Goal: Task Accomplishment & Management: Complete application form

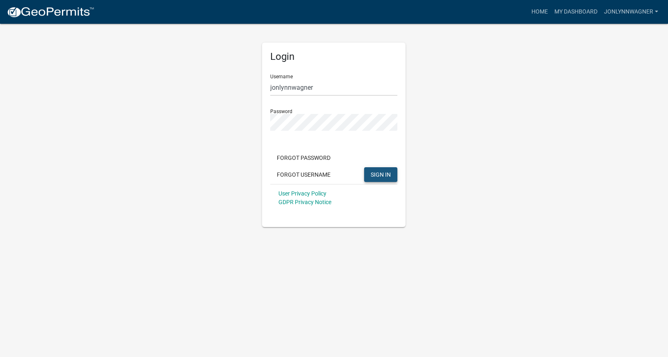
click at [387, 172] on span "SIGN IN" at bounding box center [380, 174] width 20 height 7
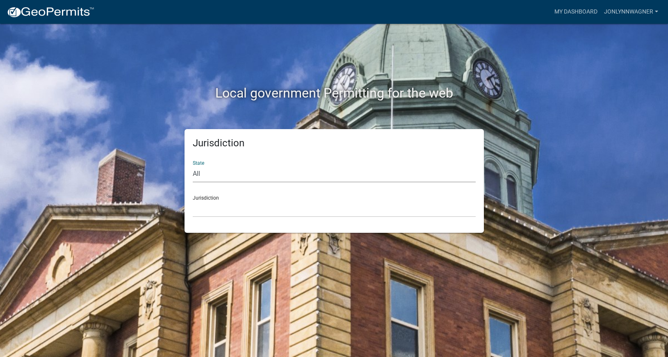
click at [193, 166] on select "All [US_STATE] [US_STATE] [US_STATE] [US_STATE] [US_STATE] [US_STATE] [US_STATE…" at bounding box center [334, 174] width 283 height 17
select select "[US_STATE]"
click option "[US_STATE]" at bounding box center [0, 0] width 0 height 0
click at [193, 200] on select "[GEOGRAPHIC_DATA], [US_STATE][PERSON_NAME][GEOGRAPHIC_DATA], [US_STATE][PERSON_…" at bounding box center [334, 208] width 283 height 17
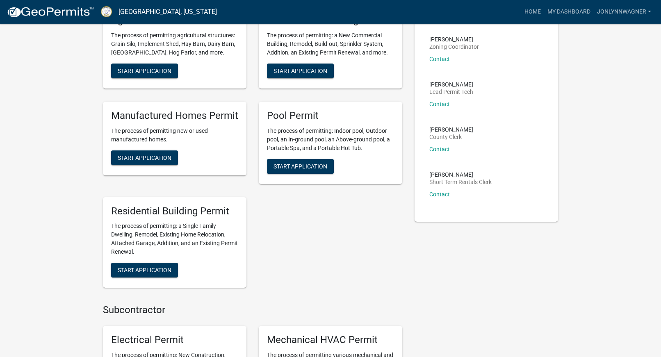
scroll to position [167, 0]
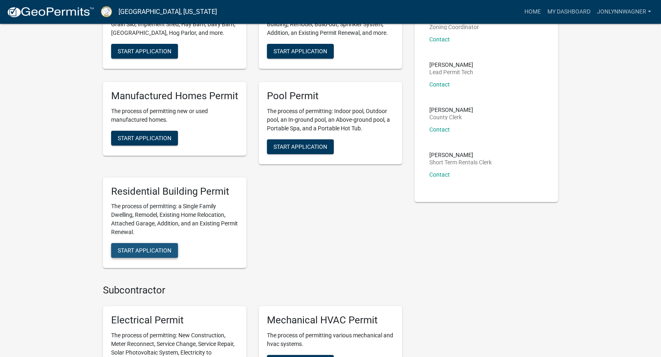
click at [141, 250] on span "Start Application" at bounding box center [145, 250] width 54 height 7
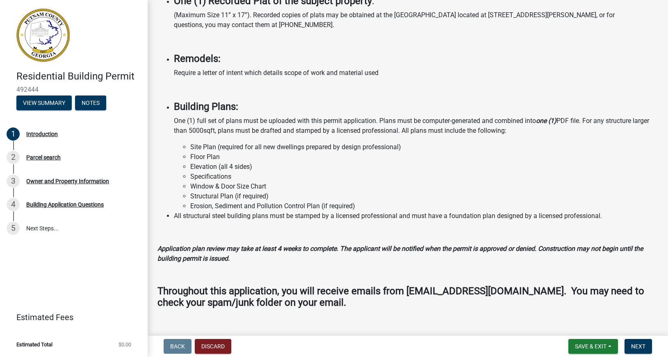
scroll to position [627, 0]
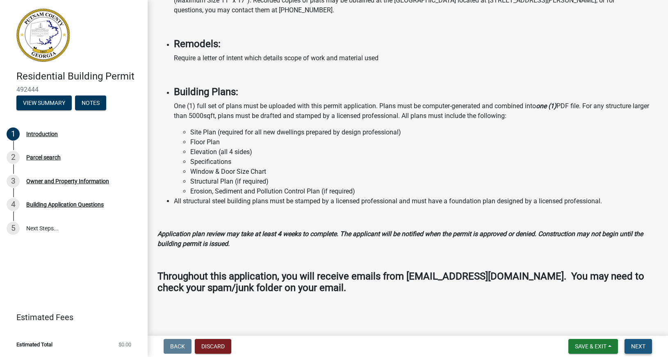
click at [639, 347] on span "Next" at bounding box center [638, 346] width 14 height 7
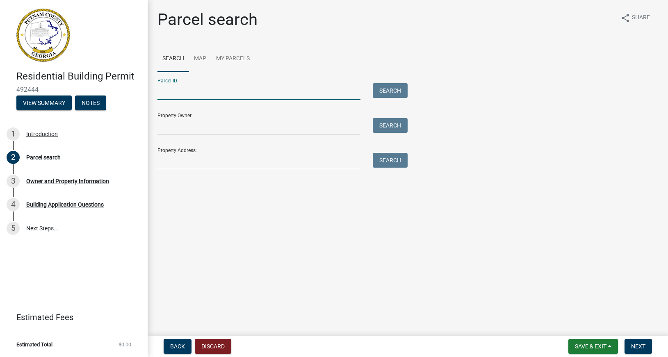
click at [176, 93] on input "Parcel ID:" at bounding box center [258, 91] width 203 height 17
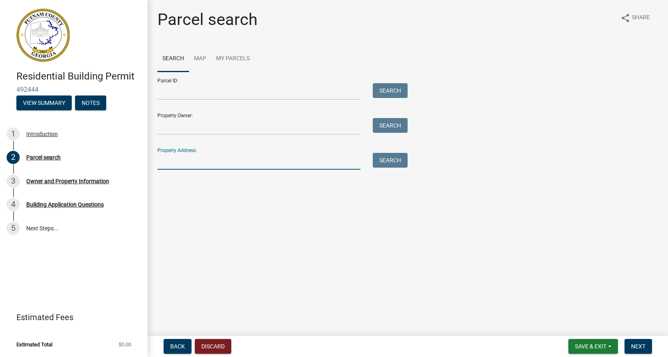
click at [193, 160] on input "Property Address:" at bounding box center [258, 161] width 203 height 17
type input "131 [PERSON_NAME] cir"
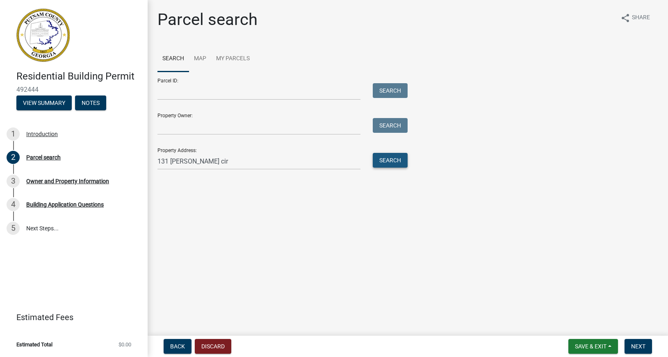
click at [391, 161] on button "Search" at bounding box center [389, 160] width 35 height 15
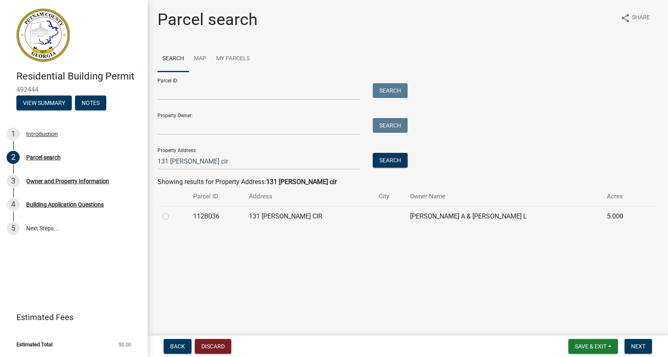
click at [172, 211] on label at bounding box center [172, 211] width 0 height 0
click at [172, 217] on input "radio" at bounding box center [174, 213] width 5 height 5
radio input "true"
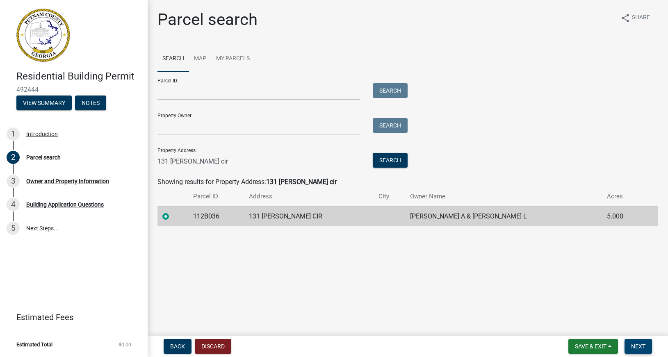
click at [640, 345] on span "Next" at bounding box center [638, 346] width 14 height 7
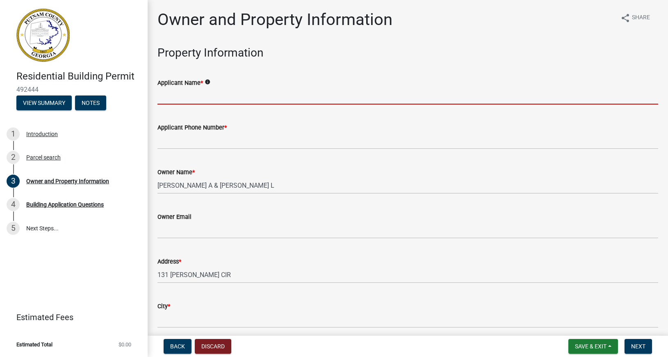
click at [211, 92] on input "Applicant Name *" at bounding box center [407, 96] width 500 height 17
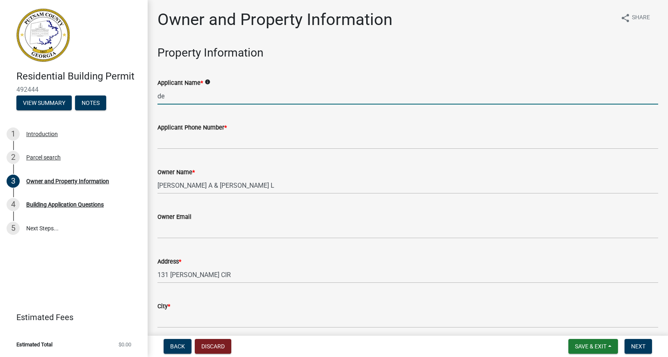
type input "d"
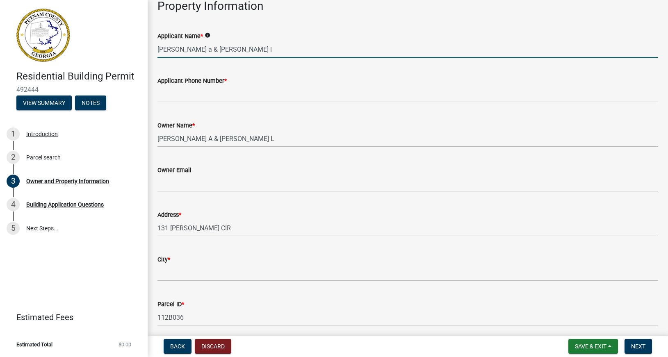
scroll to position [93, 0]
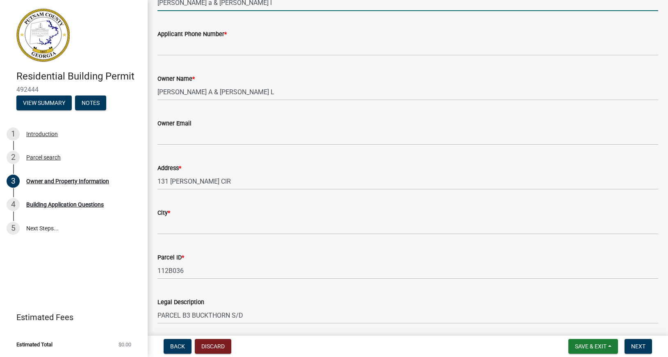
type input "[PERSON_NAME] a & [PERSON_NAME] l"
click at [183, 231] on input "City *" at bounding box center [407, 226] width 500 height 17
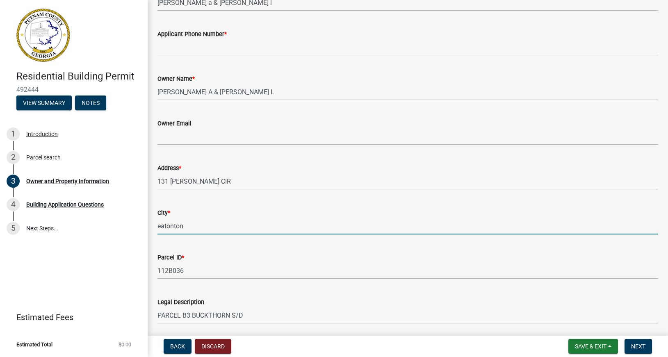
click at [294, 168] on div "Address *" at bounding box center [407, 168] width 500 height 10
click at [158, 226] on input "eatonton" at bounding box center [407, 226] width 500 height 17
click at [160, 226] on input "eatonton" at bounding box center [407, 226] width 500 height 17
click at [190, 220] on input "Eatonton" at bounding box center [407, 226] width 500 height 17
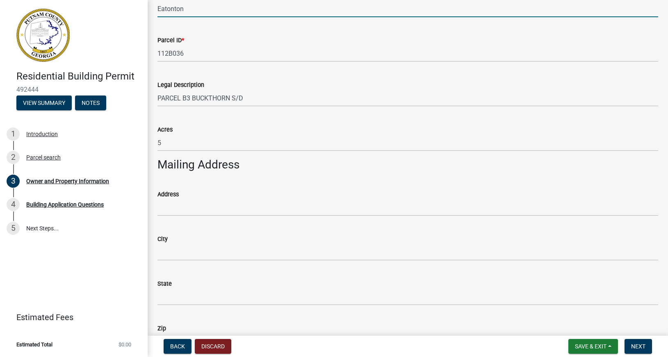
scroll to position [327, 0]
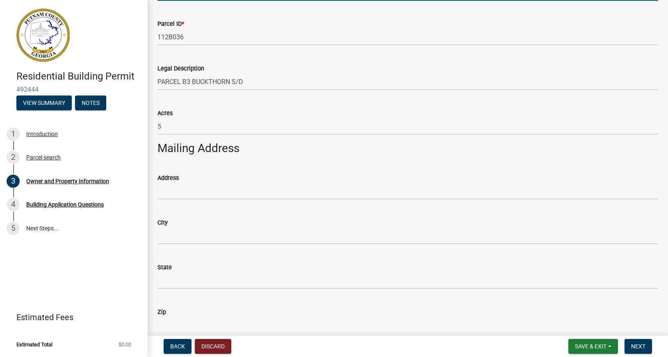
type input "Eatonton"
click at [177, 179] on label "Address" at bounding box center [167, 178] width 21 height 6
click at [177, 183] on input "Address" at bounding box center [407, 191] width 500 height 17
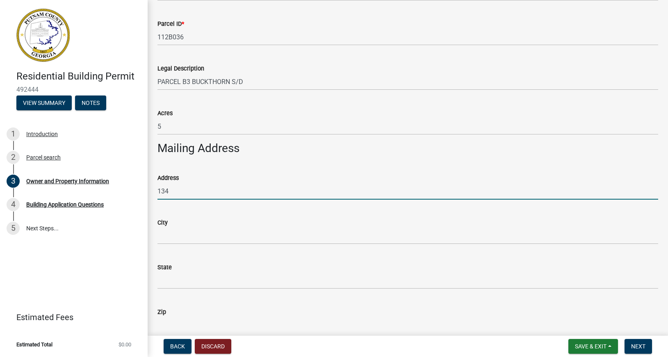
type input "[STREET_ADDRESS][PERSON_NAME]"
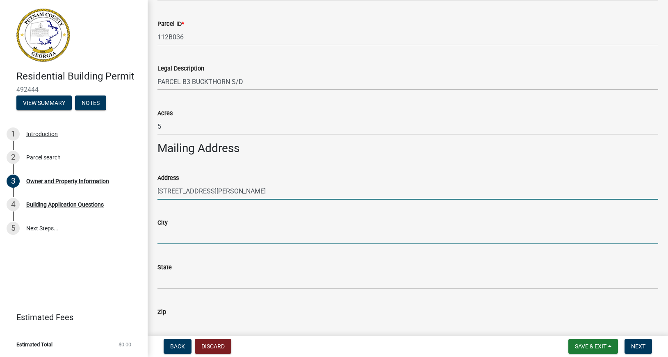
type input "Eatonton"
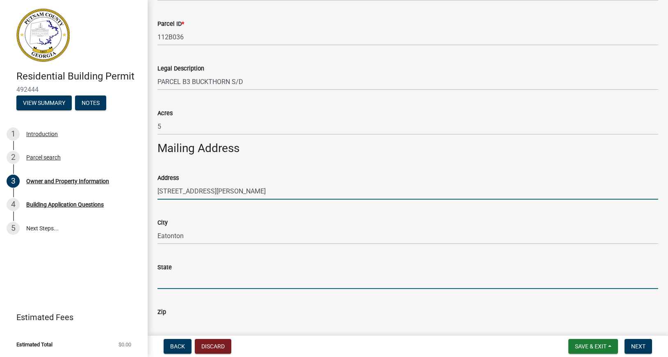
type input "GA"
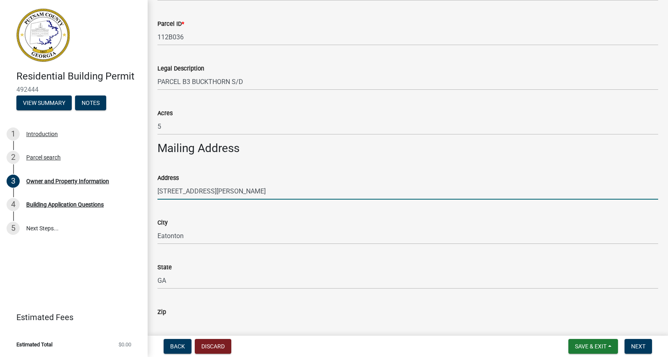
type input "31024-7670"
type input "[PERSON_NAME]"
type input "5864386022"
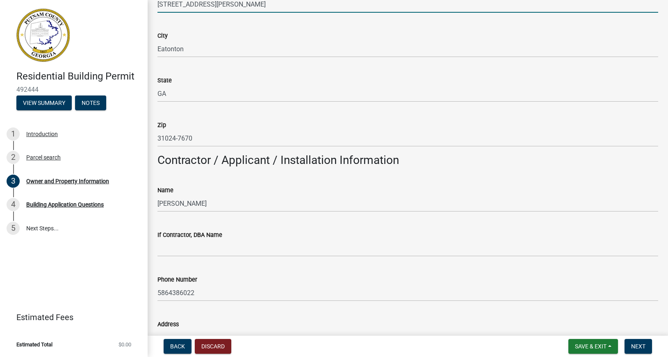
scroll to position [561, 0]
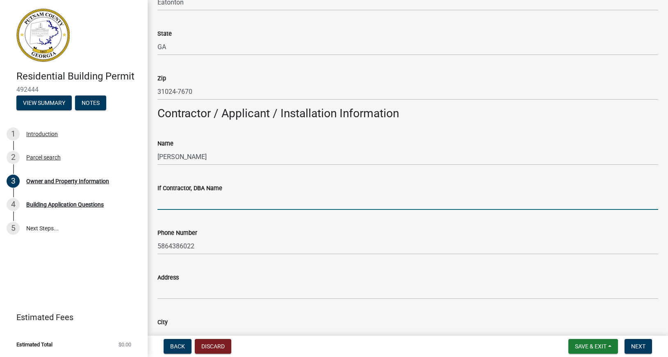
click at [195, 206] on input "If Contractor, DBA Name" at bounding box center [407, 201] width 500 height 17
type input "Americas Home Place"
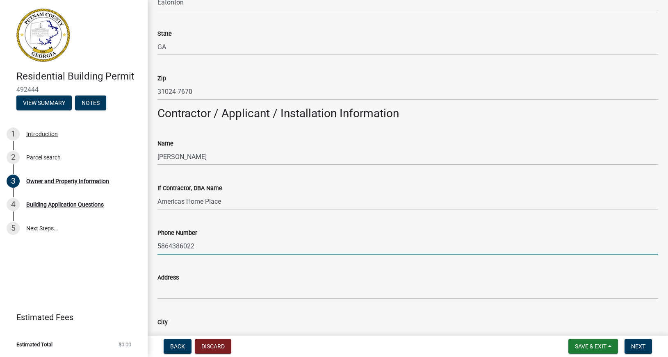
drag, startPoint x: 158, startPoint y: 244, endPoint x: 205, endPoint y: 240, distance: 47.3
click at [205, 240] on input "5864386022" at bounding box center [407, 246] width 500 height 17
type input "7063548129"
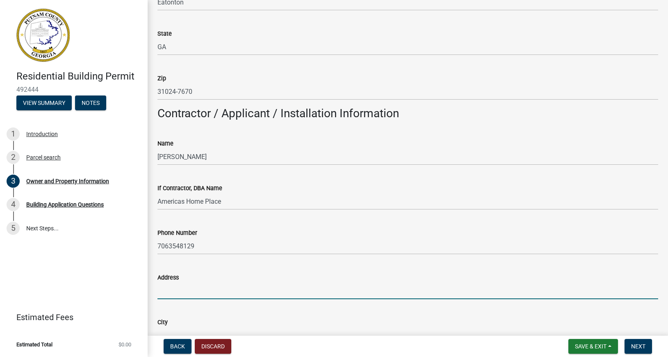
click at [182, 293] on input "Address" at bounding box center [407, 290] width 500 height 17
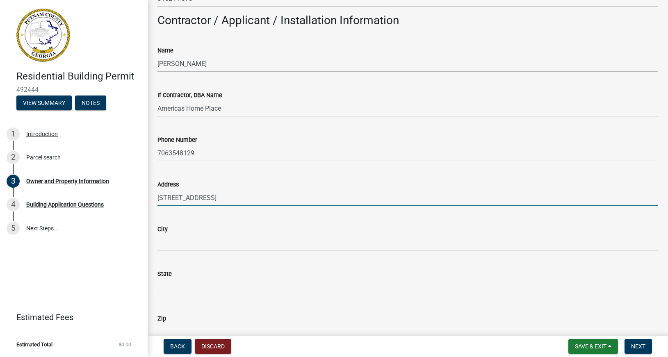
scroll to position [654, 0]
type input "[STREET_ADDRESS]"
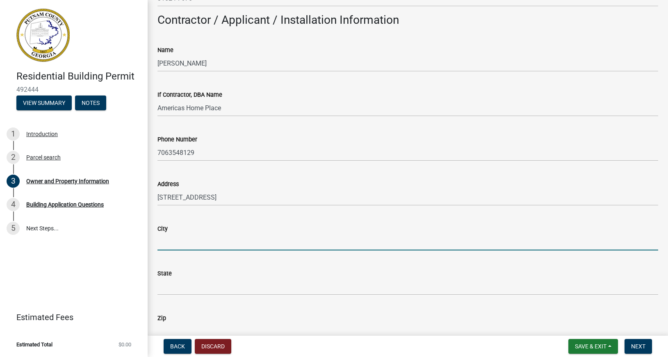
click at [168, 241] on input "City" at bounding box center [407, 242] width 500 height 17
type input "[GEOGRAPHIC_DATA]"
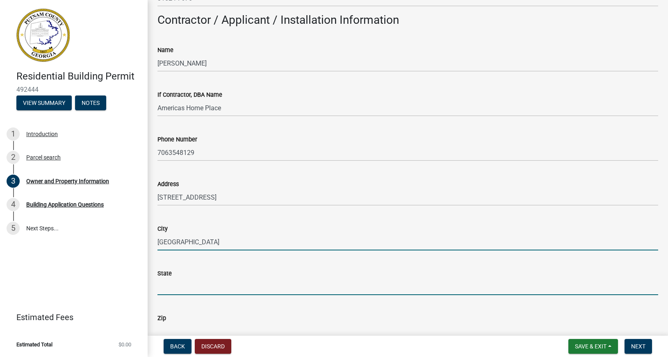
click at [166, 290] on input "State" at bounding box center [407, 286] width 500 height 17
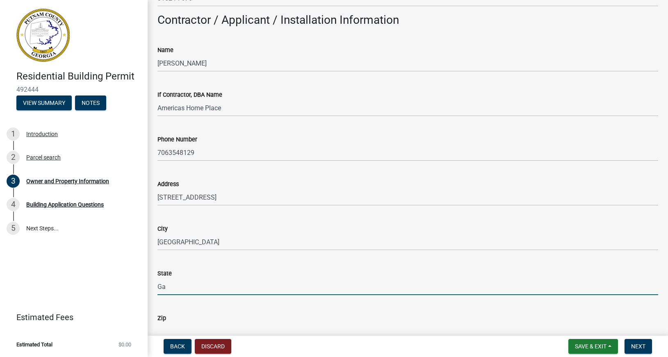
type input "Ga"
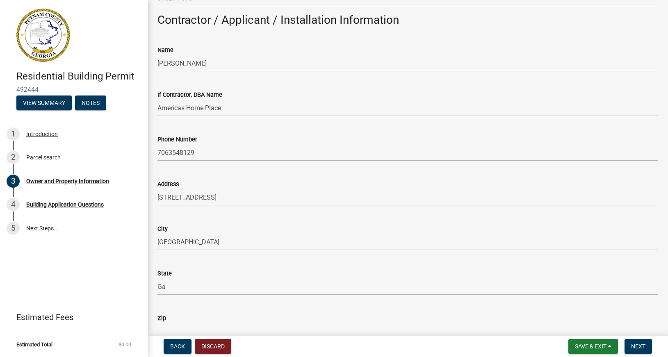
click at [162, 320] on label "Zip" at bounding box center [161, 319] width 9 height 6
click at [162, 323] on input "Zip" at bounding box center [407, 331] width 500 height 17
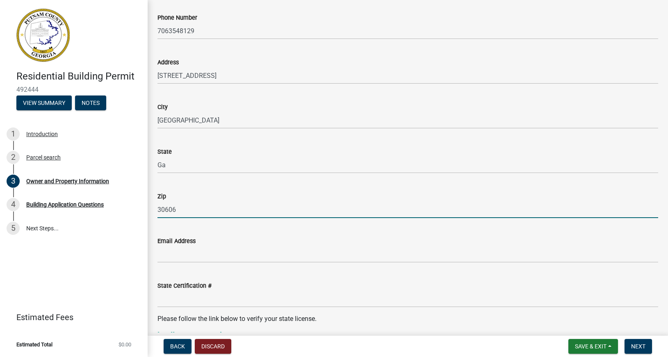
scroll to position [797, 0]
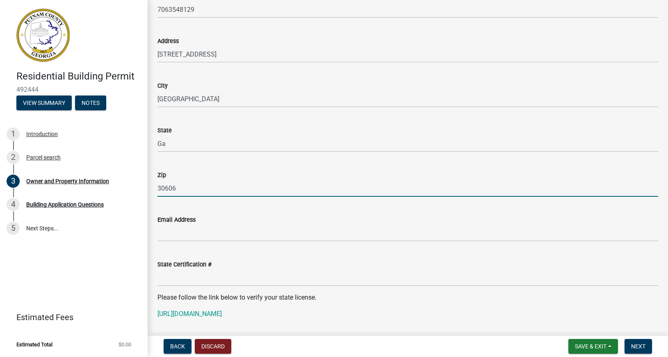
type input "30606"
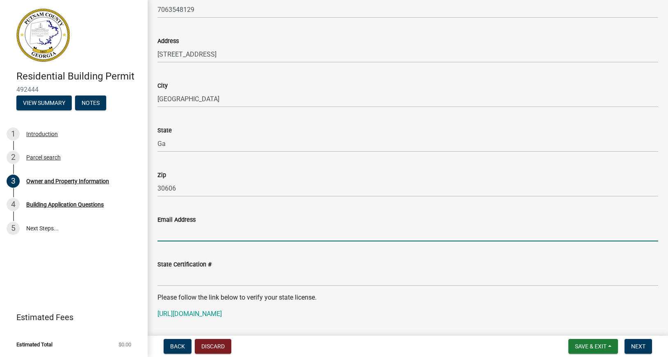
click at [184, 229] on input "Email Address" at bounding box center [407, 233] width 500 height 17
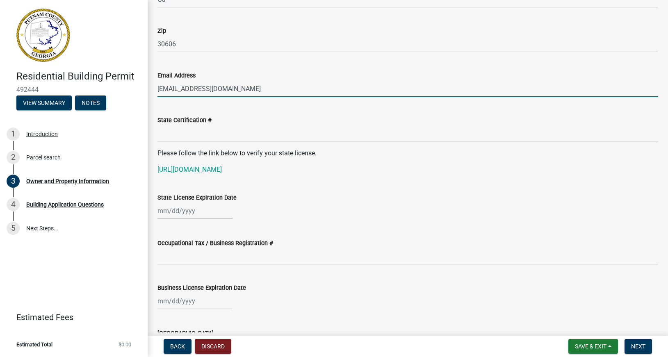
scroll to position [984, 0]
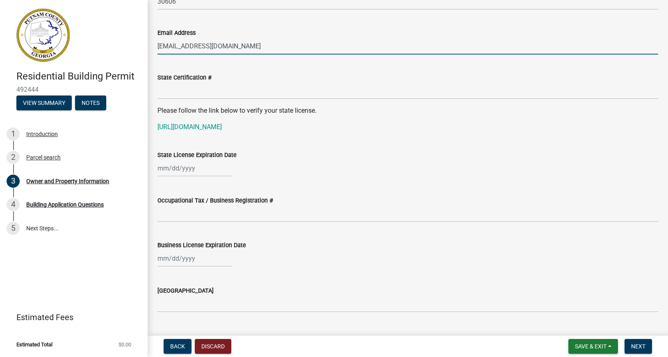
type input "[EMAIL_ADDRESS][DOMAIN_NAME]"
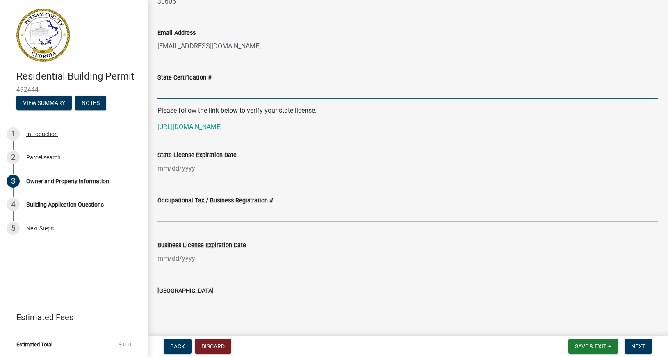
click at [174, 90] on input "State Certification #" at bounding box center [407, 90] width 500 height 17
type input "GCCO003514"
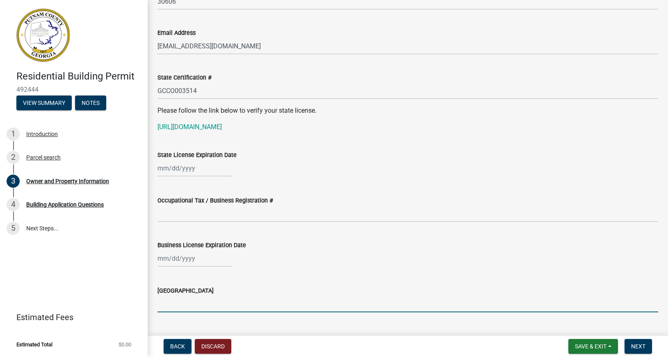
click at [173, 300] on input "[GEOGRAPHIC_DATA]" at bounding box center [407, 303] width 500 height 17
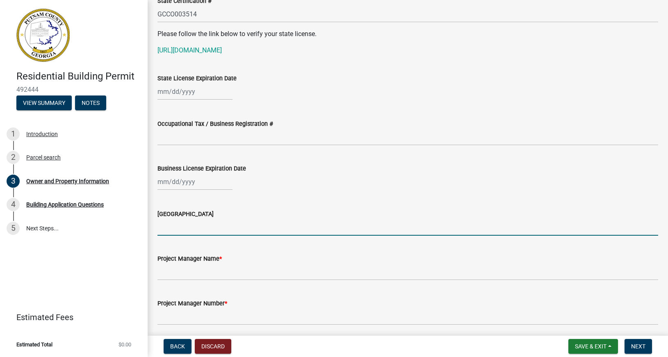
scroll to position [1077, 0]
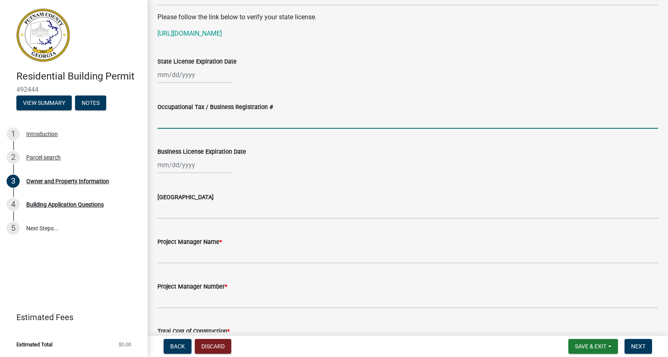
click at [206, 123] on input "Occupational Tax / Business Registration #" at bounding box center [407, 120] width 500 height 17
type input "BT-0095461"
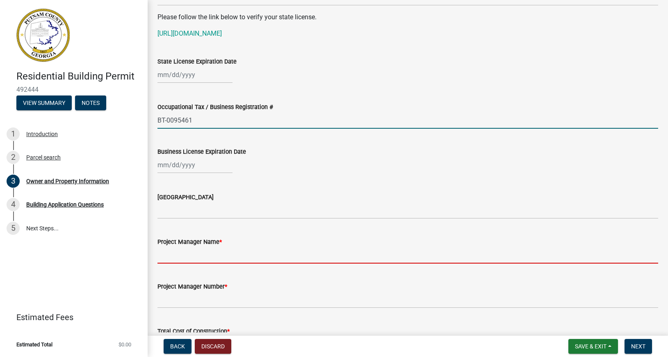
click at [176, 253] on input "Project Manager Name *" at bounding box center [407, 255] width 500 height 17
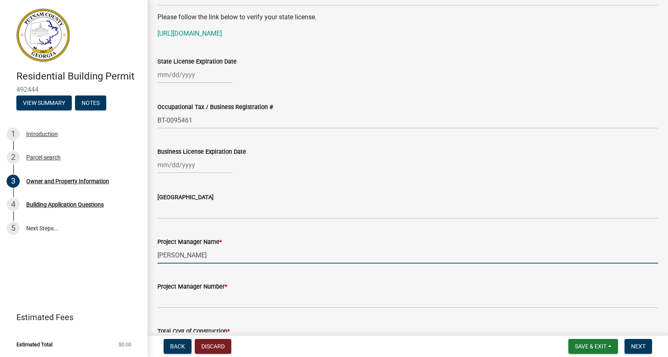
type input "[PERSON_NAME]"
click at [202, 302] on input "Project Manager Number *" at bounding box center [407, 299] width 500 height 17
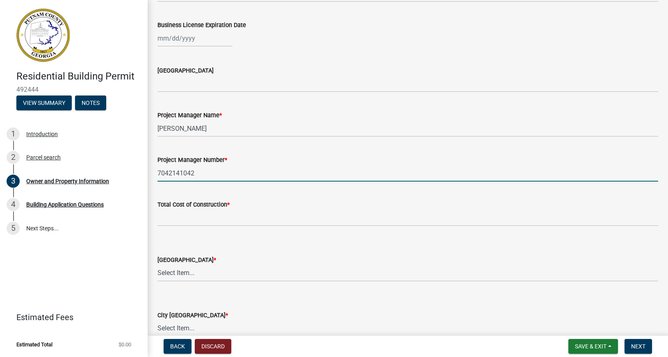
scroll to position [1217, 0]
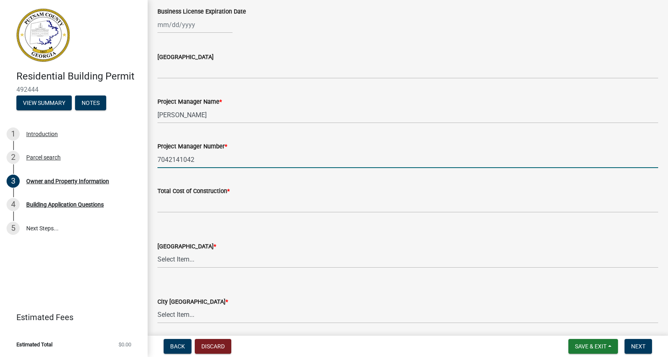
type input "7042141042"
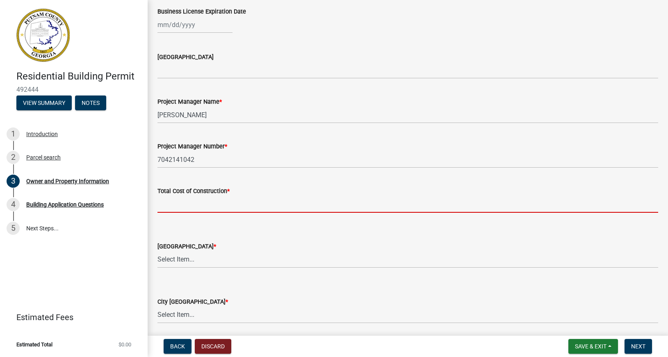
click at [189, 206] on input "text" at bounding box center [407, 204] width 500 height 17
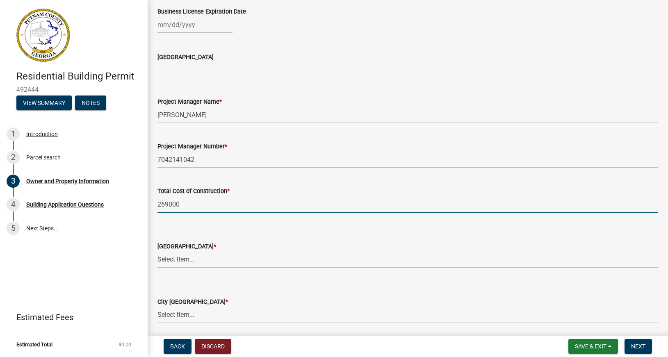
type input "269000"
click at [157, 251] on select "Select Item... AG-1 R-1R R-1 R-2 MHP RM-1 RM-3 C-1 C-2 I-M PUD N/A" at bounding box center [407, 259] width 500 height 17
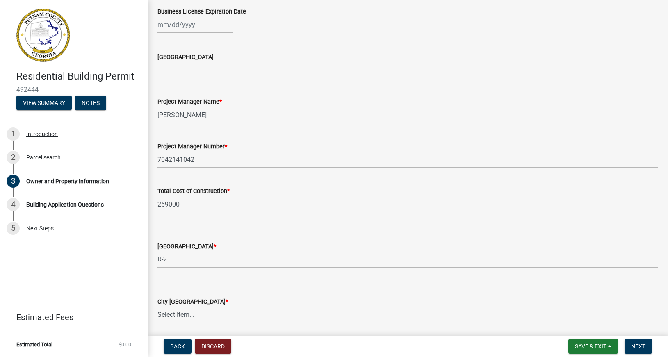
click option "R-2" at bounding box center [0, 0] width 0 height 0
select select "78bfdc44-73ff-456e-a557-d4c99b9c08be"
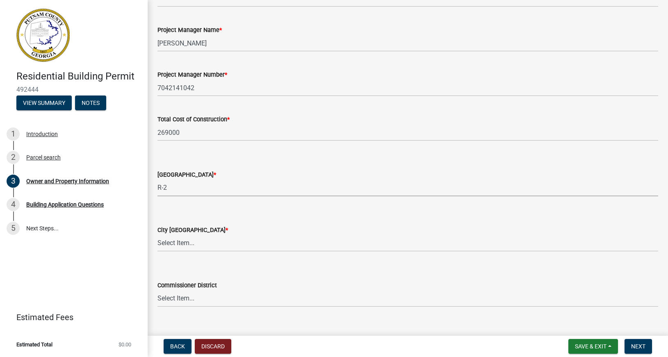
scroll to position [1311, 0]
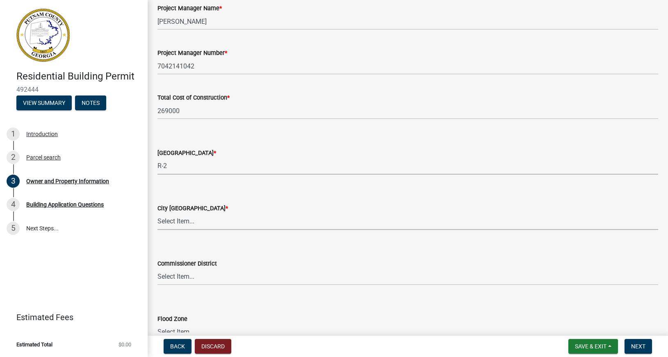
click at [157, 213] on select "Select Item... A-1 A-2 R-1 R-2 R-3 R-4 MHP C-1 C-2 I-1 I-2 DB FH H-P N/A" at bounding box center [407, 221] width 500 height 17
click option "N/A" at bounding box center [0, 0] width 0 height 0
select select "83394b22-4a11-496c-8e5c-75ade2e72faf"
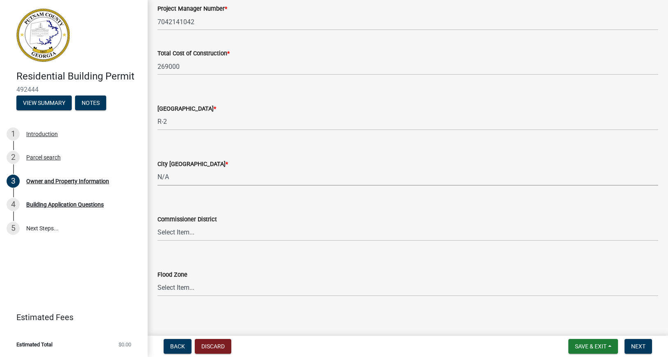
scroll to position [1358, 0]
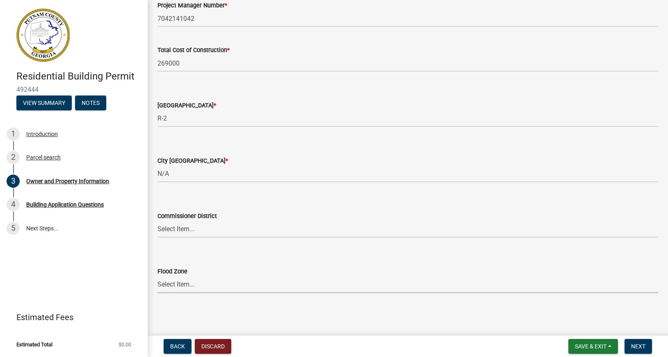
click at [157, 276] on select "Select Item... Zone A Zone V Zone A99 Zone AE Zone AO Zone AH Zone VE Zone AR Z…" at bounding box center [407, 284] width 500 height 17
click at [178, 283] on select "Select Item... Zone A Zone V Zone A99 Zone AE Zone AO Zone AH Zone VE Zone AR Z…" at bounding box center [407, 284] width 500 height 17
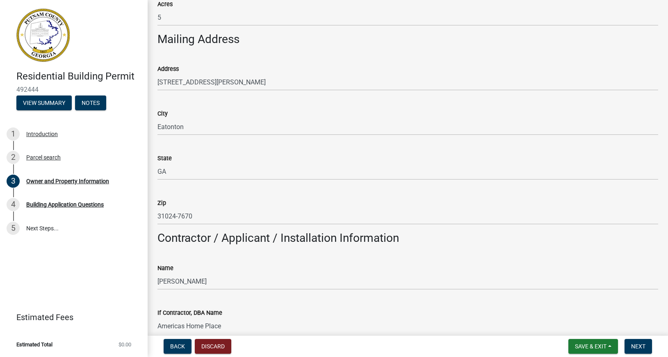
scroll to position [424, 0]
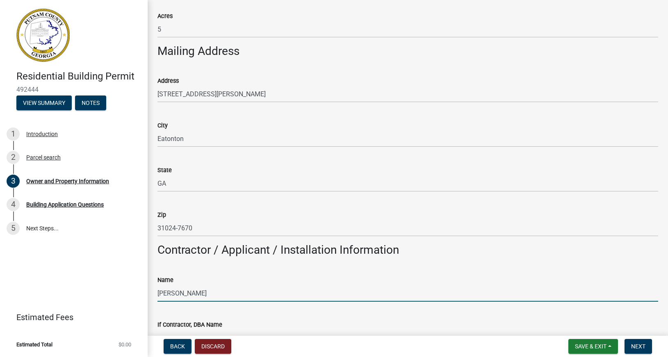
click at [184, 292] on input "[PERSON_NAME]" at bounding box center [407, 293] width 500 height 17
drag, startPoint x: 191, startPoint y: 293, endPoint x: 141, endPoint y: 304, distance: 50.8
click at [157, 302] on input "[PERSON_NAME]" at bounding box center [407, 293] width 500 height 17
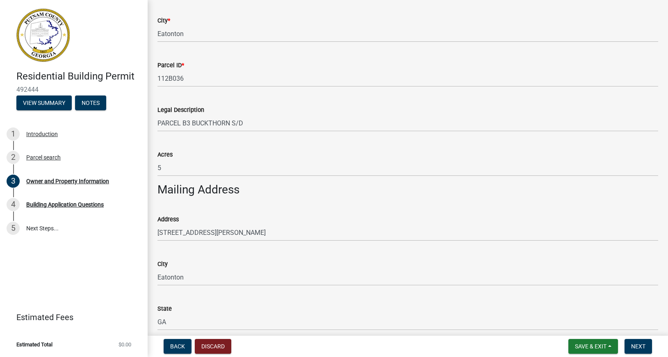
scroll to position [284, 0]
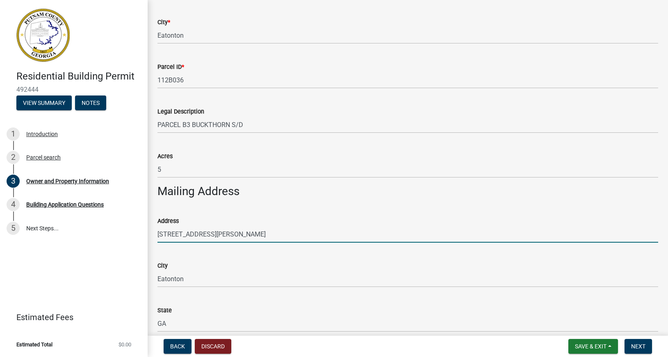
click at [211, 235] on input "[STREET_ADDRESS][PERSON_NAME]" at bounding box center [407, 234] width 500 height 17
type input "[STREET_ADDRESS][PERSON_NAME]"
click at [262, 218] on div "Address" at bounding box center [407, 221] width 500 height 10
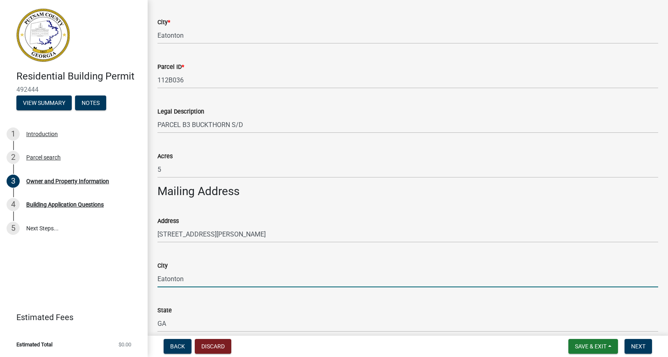
click at [188, 280] on input "Eatonton" at bounding box center [407, 278] width 500 height 17
type input "Eatonton"
click at [197, 305] on div "State [US_STATE]" at bounding box center [407, 313] width 500 height 38
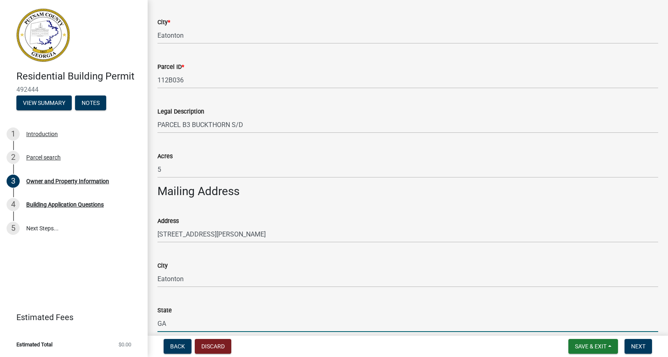
click at [169, 325] on input "GA" at bounding box center [407, 323] width 500 height 17
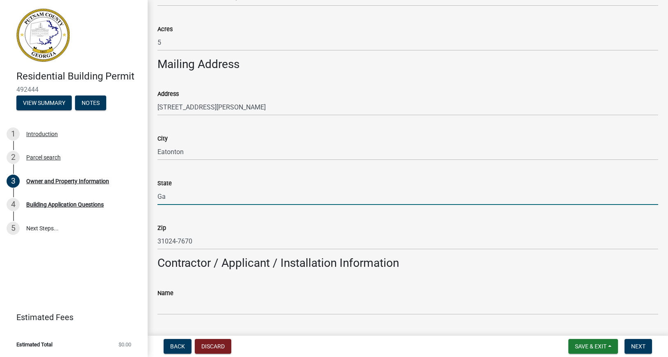
scroll to position [424, 0]
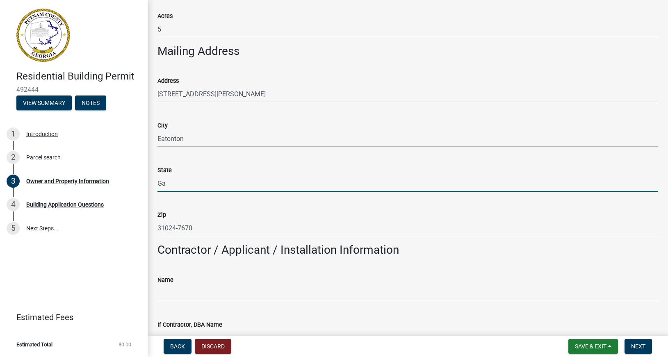
type input "Ga"
click at [194, 231] on input "31024-7670" at bounding box center [407, 228] width 500 height 17
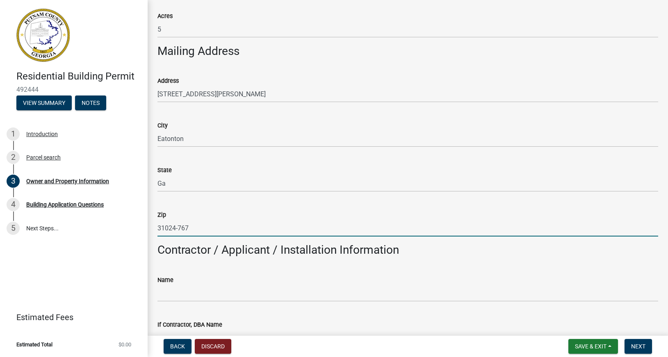
type input "31024-7670"
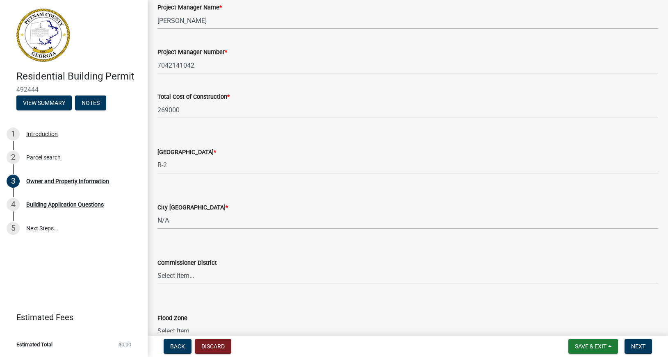
scroll to position [1358, 0]
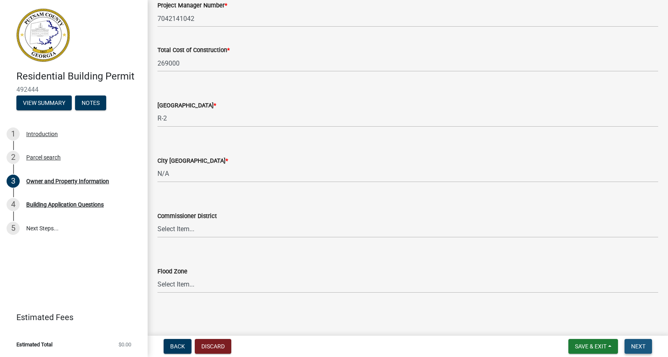
click at [639, 344] on span "Next" at bounding box center [638, 346] width 14 height 7
click at [157, 166] on select "Select Item... A-1 A-2 R-1 R-2 R-3 R-4 MHP C-1 C-2 I-1 I-2 DB FH H-P N/A" at bounding box center [407, 174] width 500 height 17
click option "N/A" at bounding box center [0, 0] width 0 height 0
click at [642, 345] on span "Next" at bounding box center [638, 346] width 14 height 7
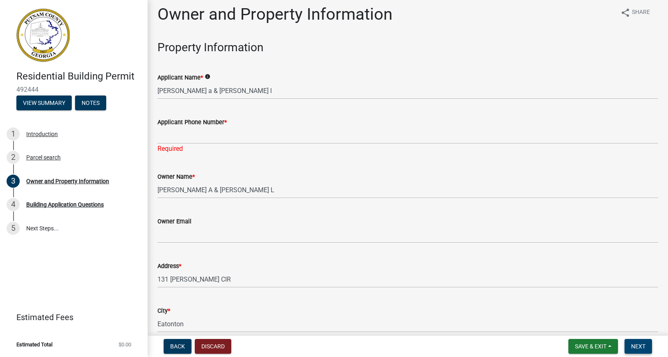
scroll to position [0, 0]
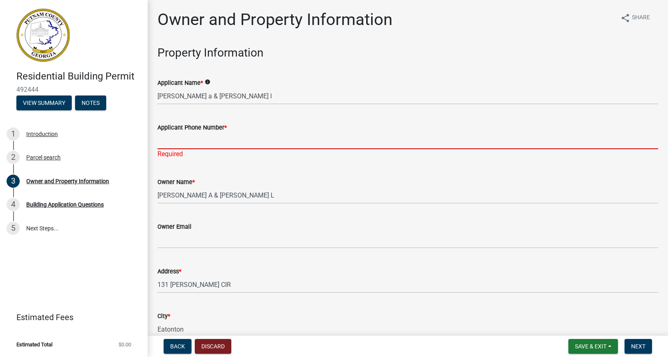
click at [188, 143] on input "Applicant Phone Number *" at bounding box center [407, 140] width 500 height 17
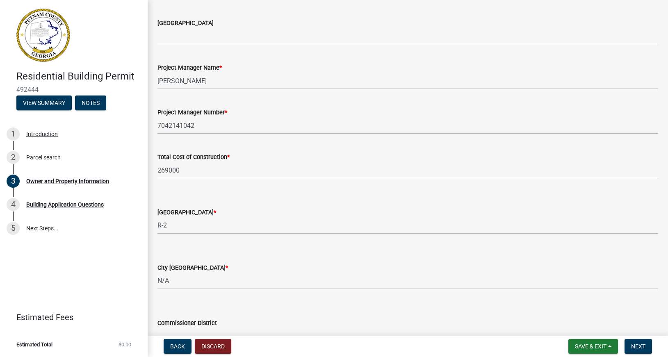
scroll to position [1368, 0]
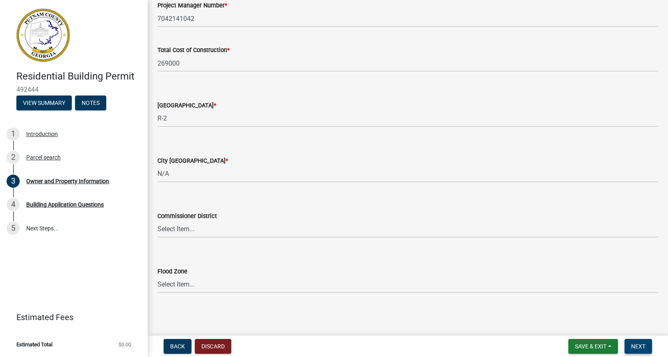
type input "5864386022"
click at [639, 342] on button "Next" at bounding box center [637, 346] width 27 height 15
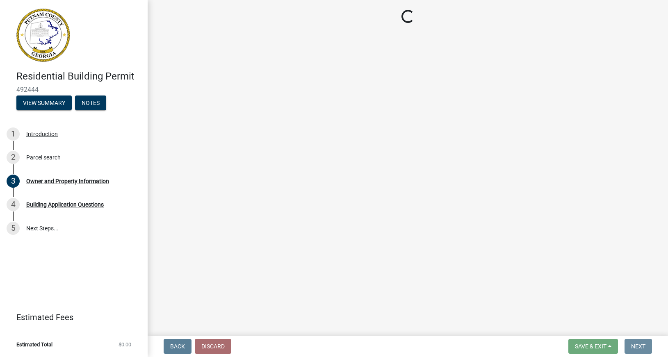
scroll to position [0, 0]
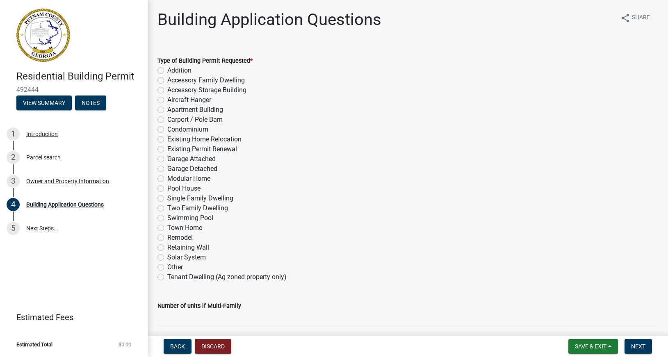
click at [167, 198] on label "Single Family Dwelling" at bounding box center [200, 198] width 66 height 10
click at [167, 198] on input "Single Family Dwelling" at bounding box center [169, 195] width 5 height 5
radio input "true"
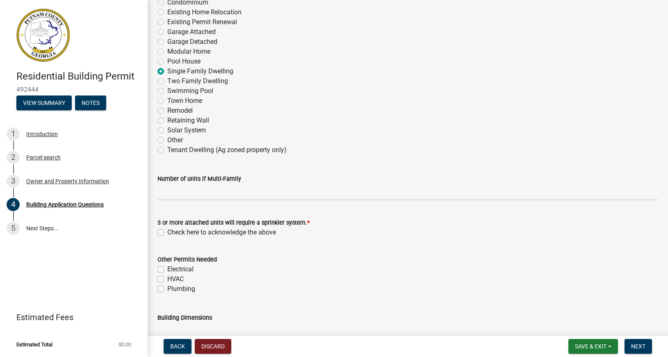
scroll to position [140, 0]
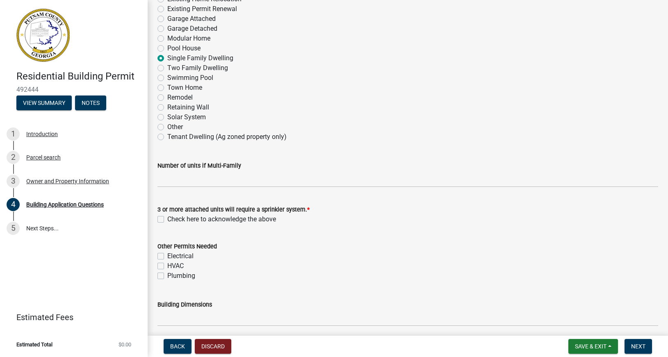
click at [167, 218] on label "Check here to acknowledge the above" at bounding box center [221, 219] width 109 height 10
click at [167, 218] on input "Check here to acknowledge the above" at bounding box center [169, 216] width 5 height 5
checkbox input "true"
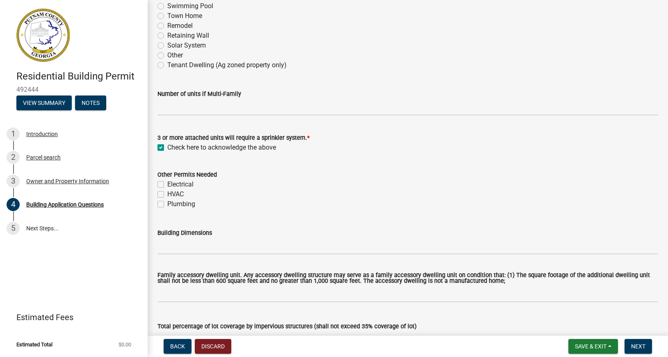
scroll to position [234, 0]
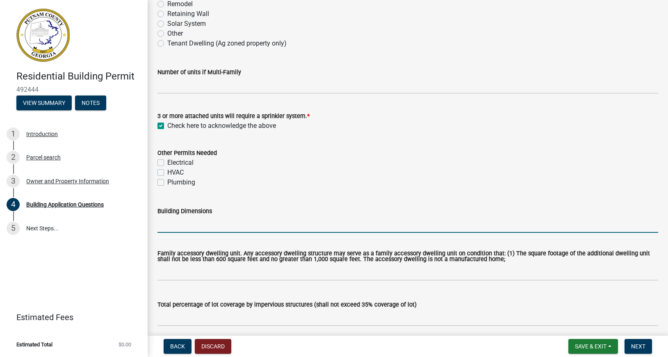
click at [205, 226] on input "Building Dimensions" at bounding box center [407, 224] width 500 height 17
type input "28.8x64"
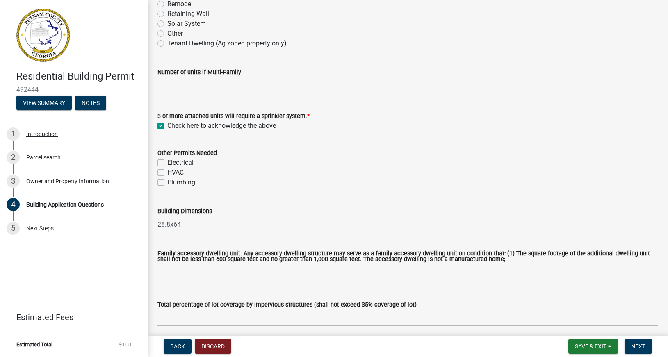
drag, startPoint x: 155, startPoint y: 223, endPoint x: 195, endPoint y: 219, distance: 39.5
click at [195, 219] on div "Building Dimensions 28.8x64" at bounding box center [407, 214] width 513 height 38
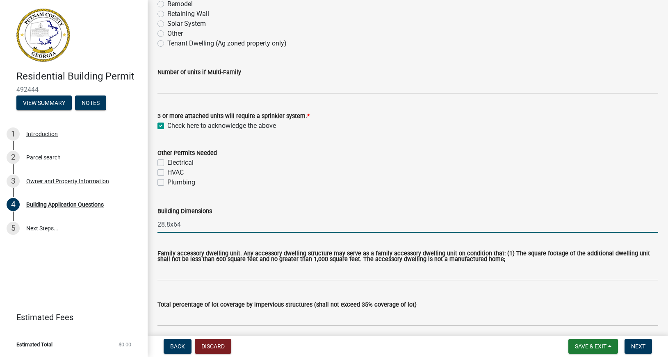
drag, startPoint x: 186, startPoint y: 222, endPoint x: 152, endPoint y: 228, distance: 34.5
click at [157, 228] on input "28.8x64" at bounding box center [407, 224] width 500 height 17
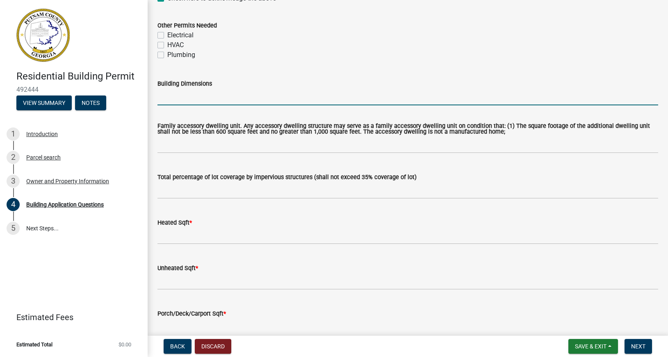
scroll to position [374, 0]
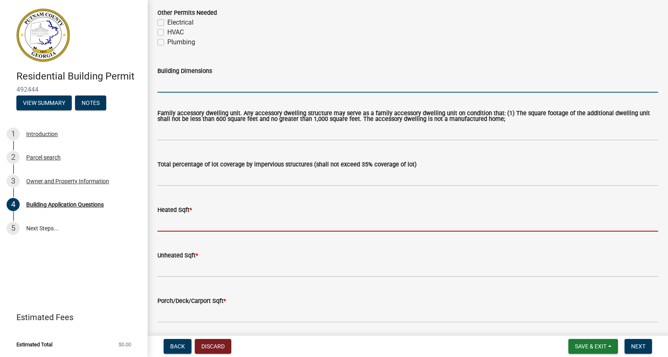
click at [171, 226] on input "text" at bounding box center [407, 223] width 500 height 17
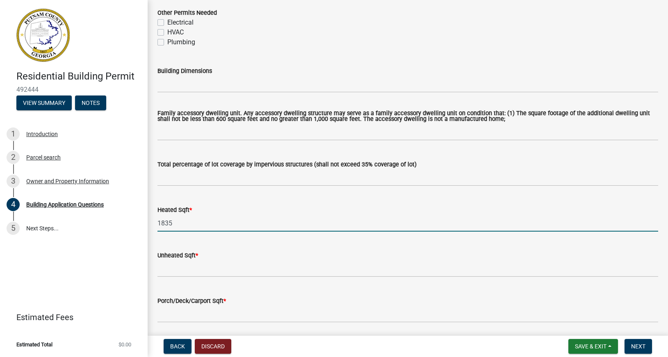
type input "1835"
click at [177, 266] on input "text" at bounding box center [407, 268] width 500 height 17
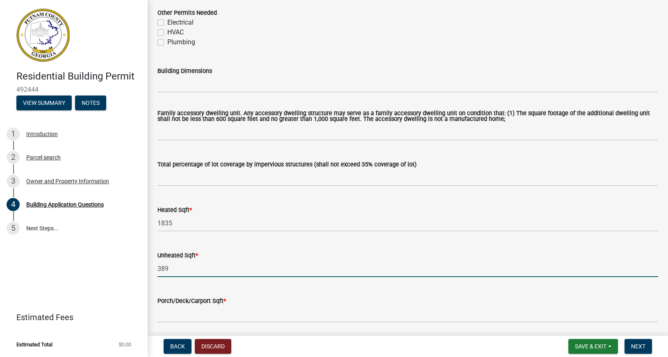
scroll to position [420, 0]
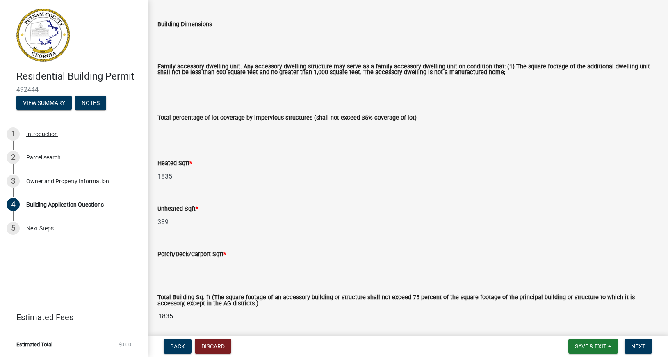
type input "389"
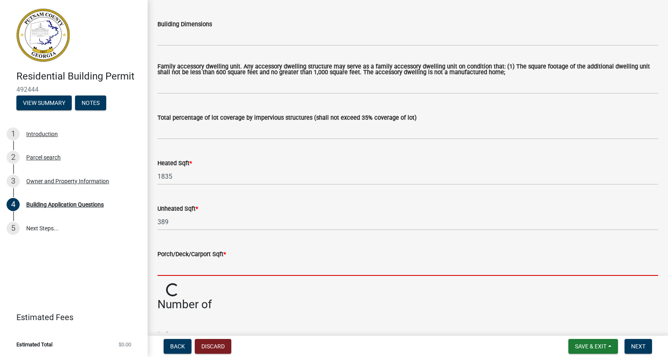
click at [177, 271] on input "text" at bounding box center [407, 267] width 500 height 17
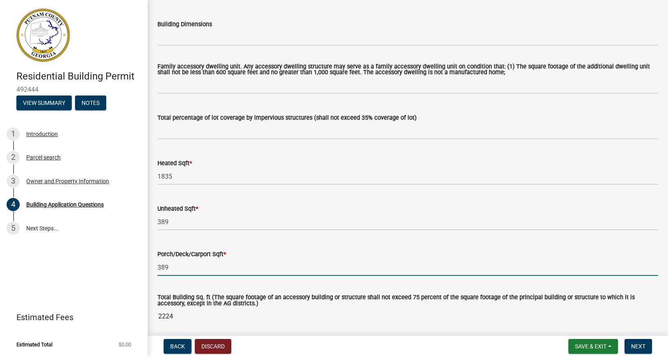
type input "389"
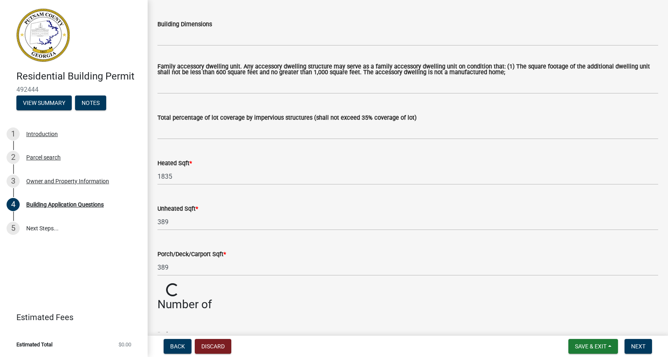
click at [158, 223] on div "Unheated Sqft * 389" at bounding box center [407, 211] width 513 height 38
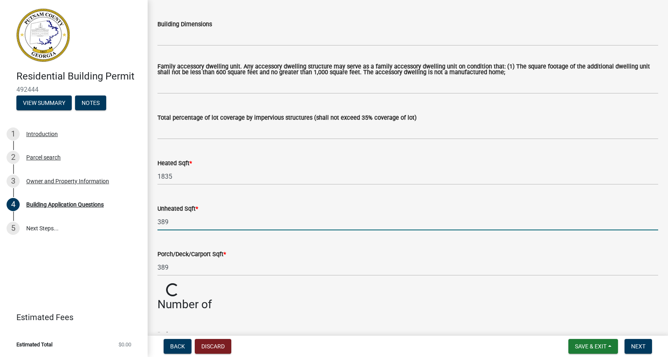
drag, startPoint x: 166, startPoint y: 222, endPoint x: 150, endPoint y: 229, distance: 18.0
click at [157, 229] on input "389" at bounding box center [407, 221] width 500 height 17
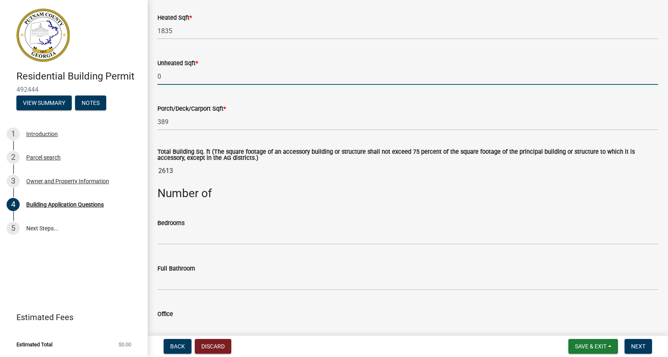
scroll to position [561, 0]
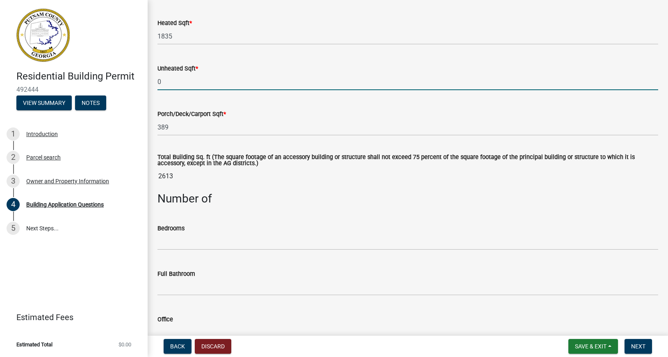
type input "0"
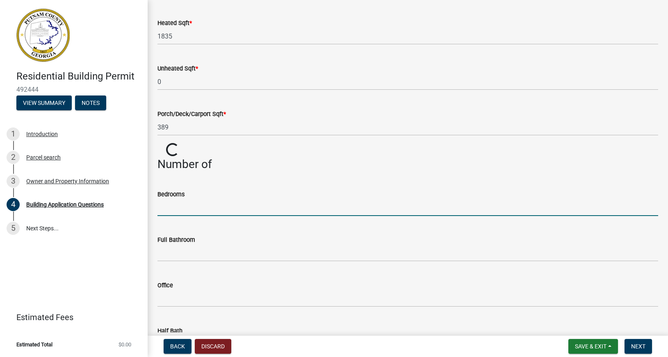
click at [196, 216] on input "text" at bounding box center [407, 207] width 500 height 17
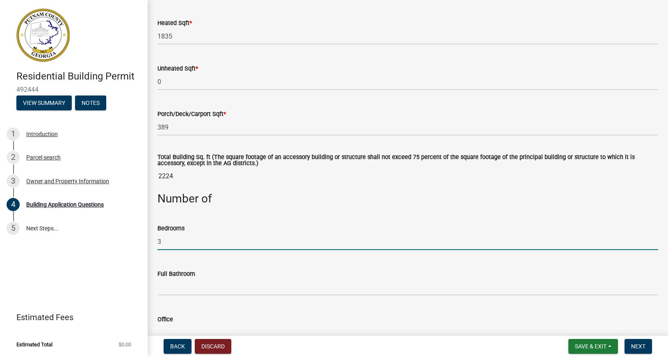
type input "3"
click at [169, 288] on input "text" at bounding box center [407, 287] width 500 height 17
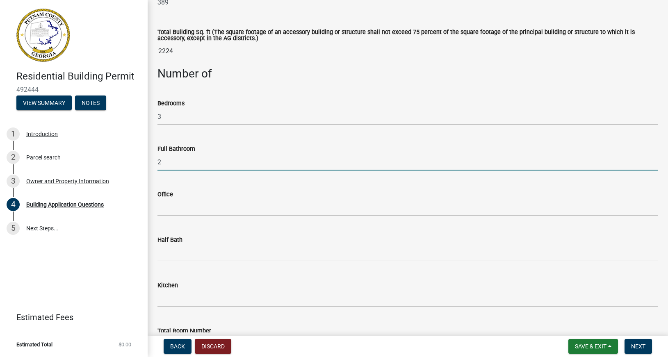
scroll to position [701, 0]
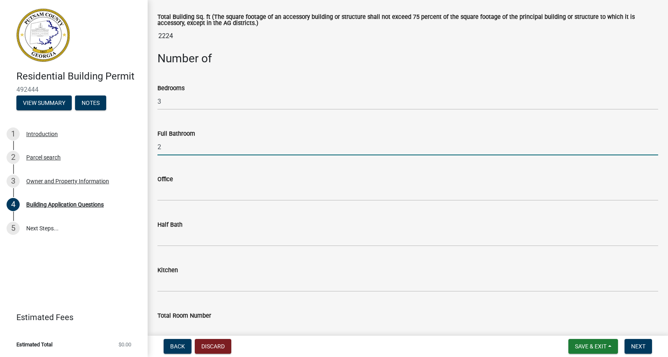
type input "2"
click at [171, 191] on input "text" at bounding box center [407, 192] width 500 height 17
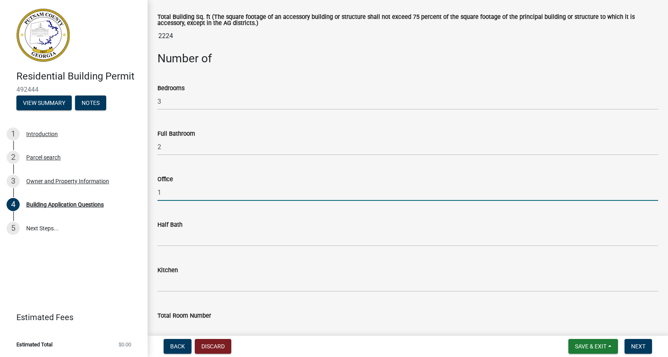
type input "1"
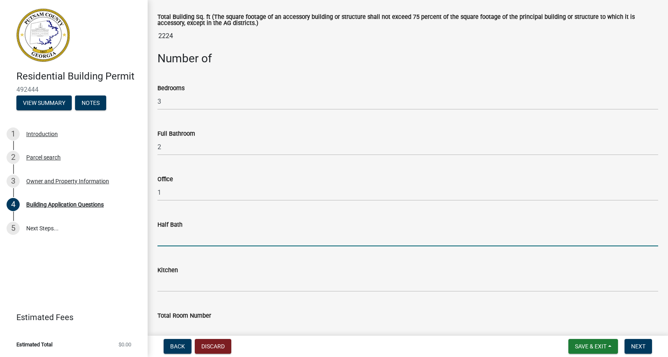
click at [161, 243] on input "text" at bounding box center [407, 237] width 500 height 17
type input "0"
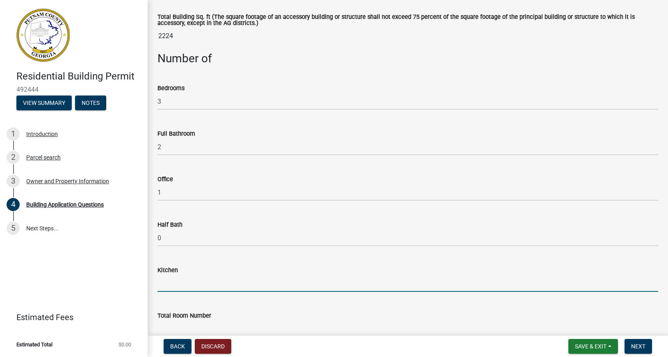
click at [160, 286] on input "text" at bounding box center [407, 283] width 500 height 17
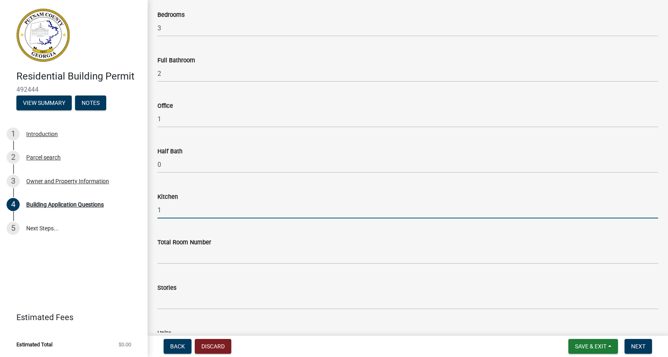
scroll to position [794, 0]
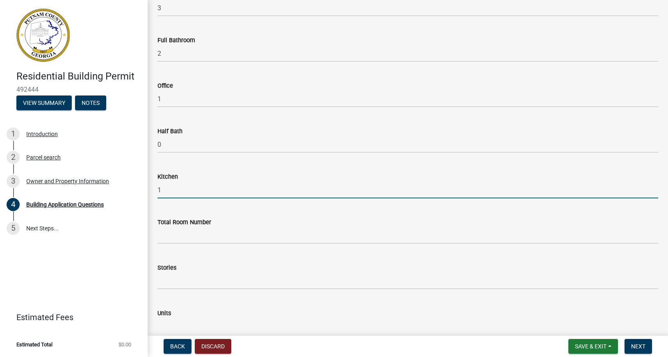
type input "1"
click at [174, 284] on input "text" at bounding box center [407, 280] width 500 height 17
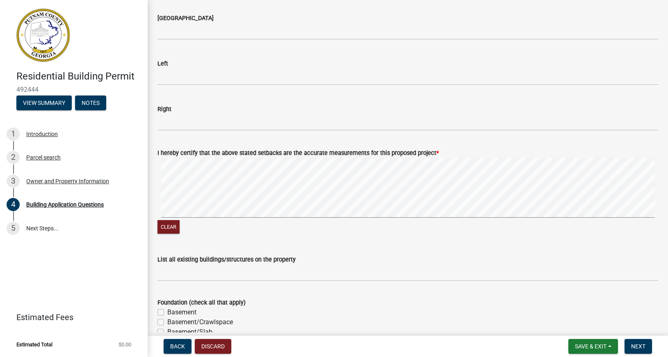
scroll to position [1308, 0]
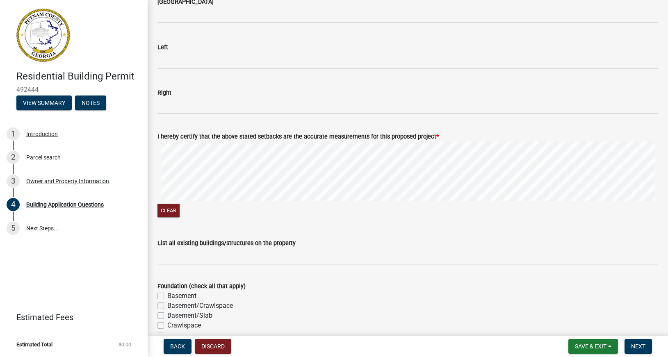
type input "1"
click at [164, 254] on input "List all existing buildings/structures on the property" at bounding box center [407, 256] width 500 height 17
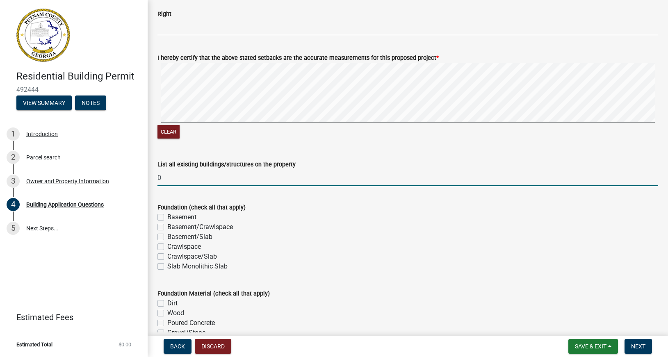
scroll to position [1401, 0]
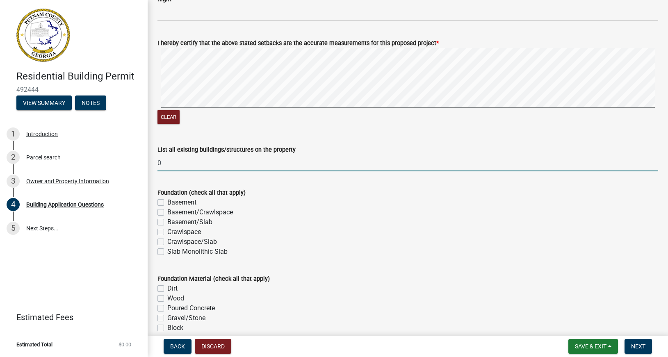
type input "0"
click at [167, 232] on label "Crawlspace" at bounding box center [184, 232] width 34 height 10
click at [167, 232] on input "Crawlspace" at bounding box center [169, 229] width 5 height 5
checkbox input "true"
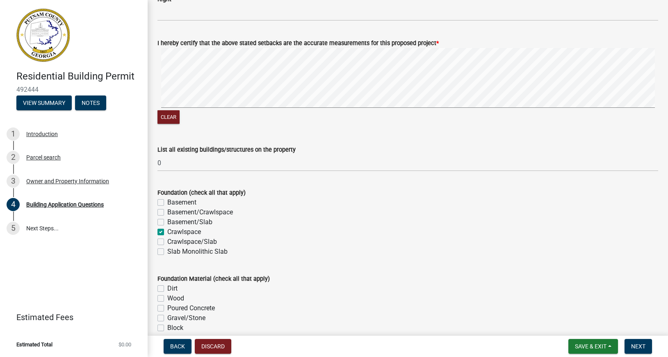
checkbox input "false"
checkbox input "true"
checkbox input "false"
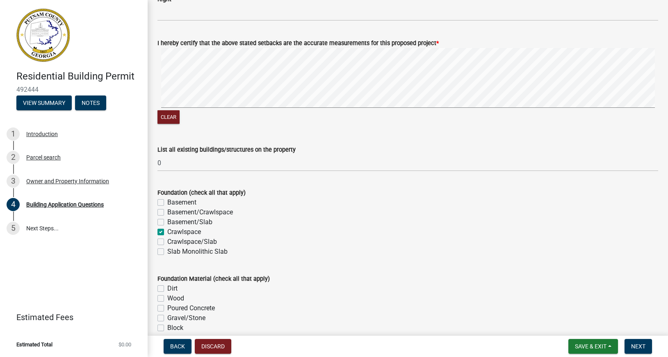
checkbox input "false"
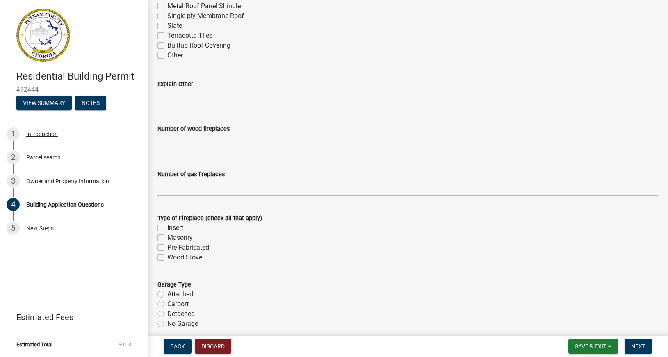
scroll to position [2242, 0]
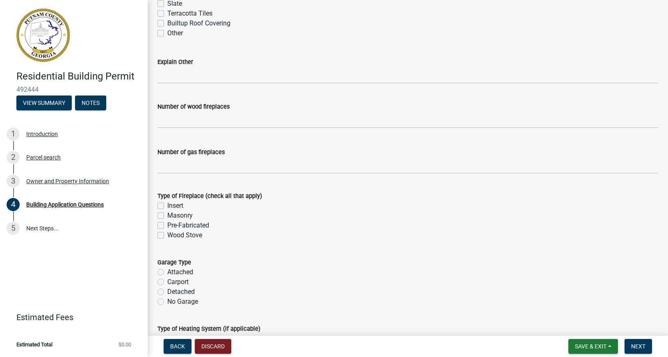
click at [167, 302] on label "No Garage" at bounding box center [182, 302] width 31 height 10
click at [167, 302] on input "No Garage" at bounding box center [169, 299] width 5 height 5
radio input "true"
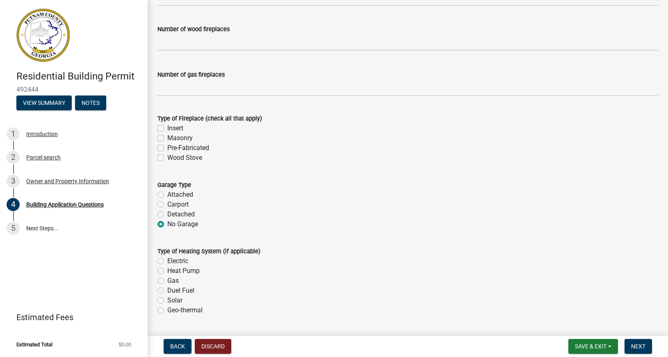
scroll to position [2336, 0]
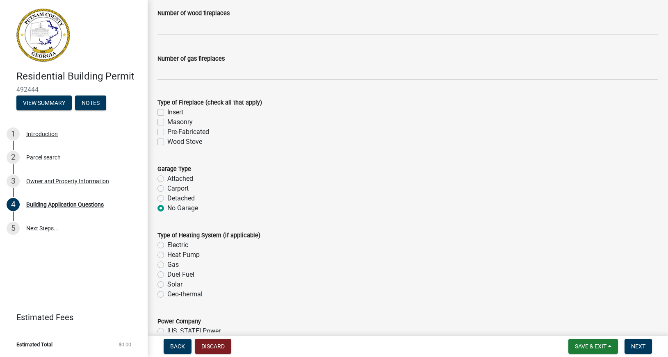
click at [167, 255] on label "Heat Pump" at bounding box center [183, 255] width 32 height 10
click at [167, 255] on input "Heat Pump" at bounding box center [169, 252] width 5 height 5
radio input "true"
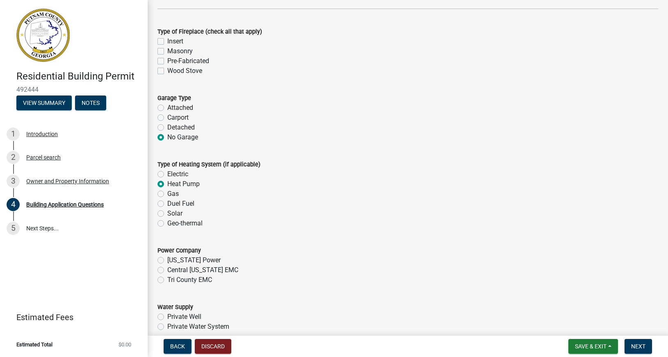
scroll to position [2429, 0]
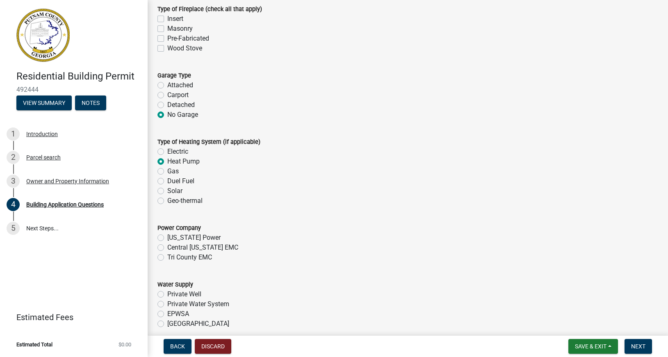
click at [167, 237] on label "[US_STATE] Power" at bounding box center [193, 238] width 53 height 10
click at [167, 237] on input "[US_STATE] Power" at bounding box center [169, 235] width 5 height 5
radio input "true"
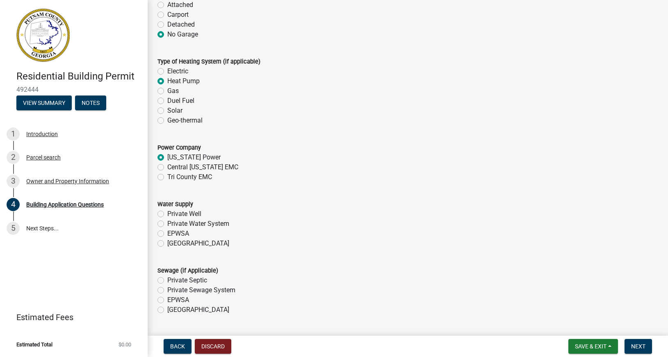
scroll to position [2523, 0]
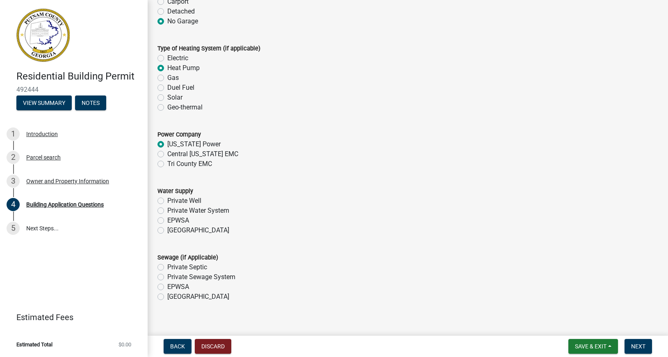
click at [167, 220] on label "EPWSA" at bounding box center [178, 221] width 22 height 10
click at [167, 220] on input "EPWSA" at bounding box center [169, 218] width 5 height 5
radio input "true"
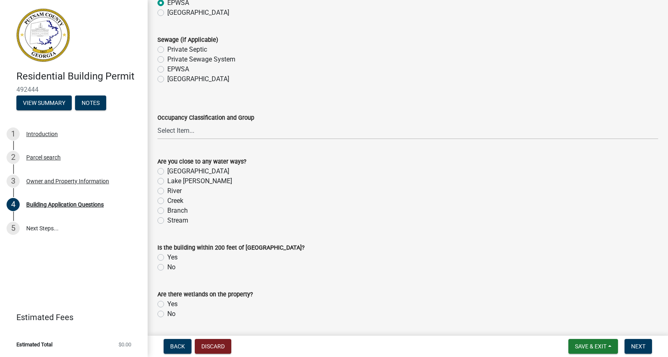
scroll to position [2756, 0]
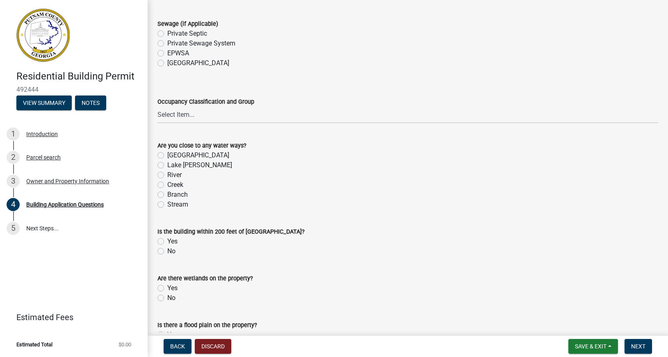
click at [167, 252] on label "No" at bounding box center [171, 251] width 8 height 10
click at [167, 252] on input "No" at bounding box center [169, 248] width 5 height 5
radio input "true"
click at [167, 297] on label "No" at bounding box center [171, 298] width 8 height 10
click at [167, 297] on input "No" at bounding box center [169, 295] width 5 height 5
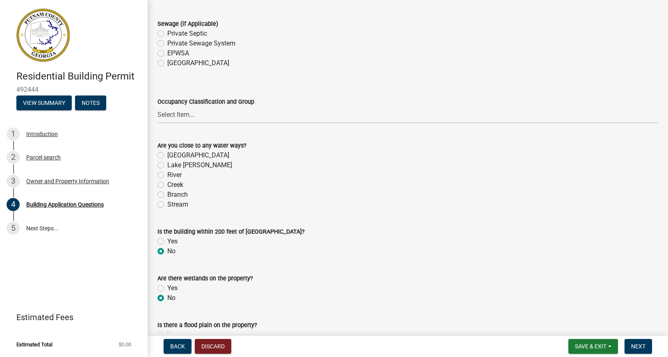
radio input "true"
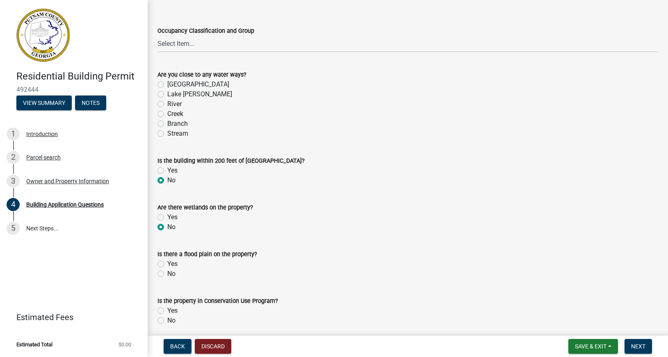
scroll to position [2850, 0]
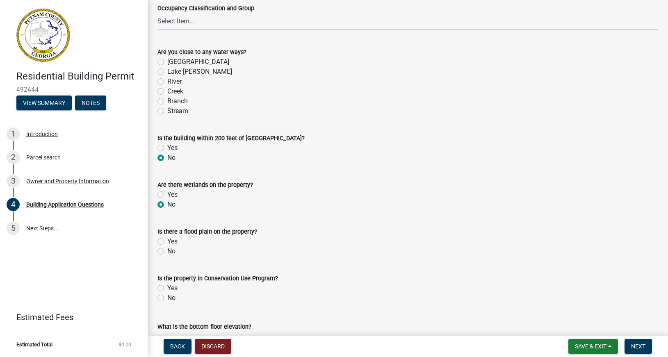
click at [167, 251] on label "No" at bounding box center [171, 251] width 8 height 10
click at [167, 251] on input "No" at bounding box center [169, 248] width 5 height 5
radio input "true"
click at [167, 298] on label "No" at bounding box center [171, 298] width 8 height 10
click at [167, 298] on input "No" at bounding box center [169, 295] width 5 height 5
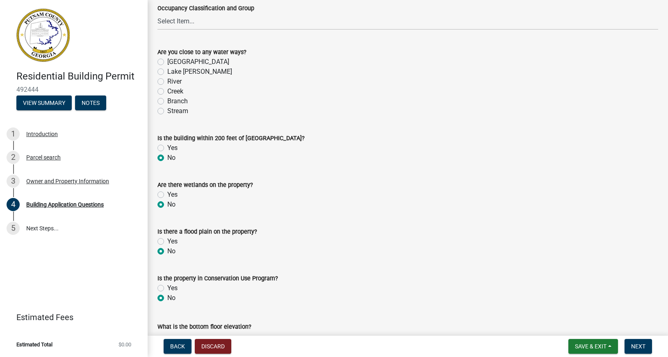
radio input "true"
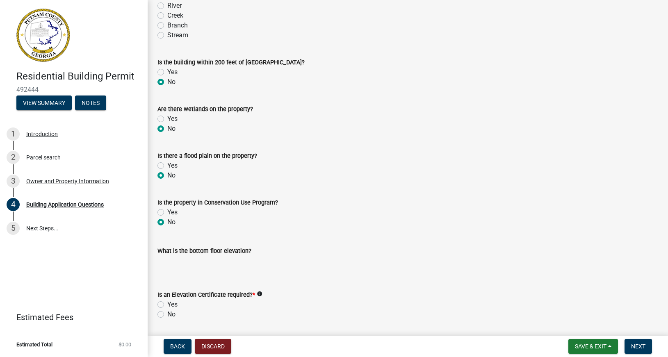
scroll to position [2943, 0]
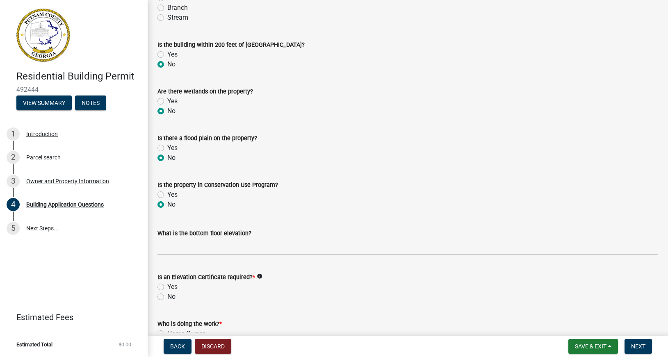
click at [167, 297] on label "No" at bounding box center [171, 297] width 8 height 10
click at [167, 297] on input "No" at bounding box center [169, 294] width 5 height 5
radio input "true"
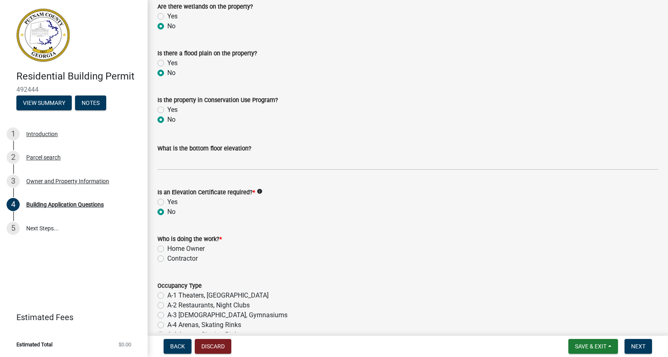
scroll to position [3036, 0]
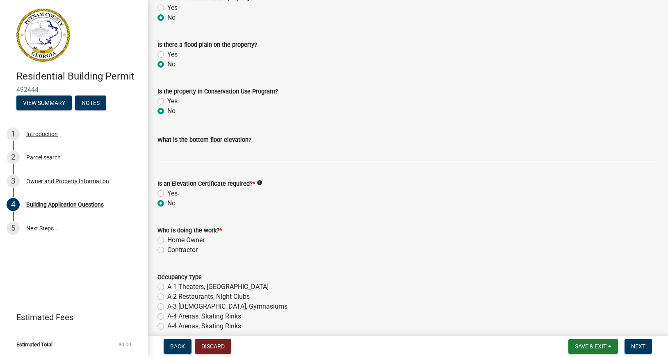
click at [167, 248] on label "Contractor" at bounding box center [182, 250] width 30 height 10
click at [167, 248] on input "Contractor" at bounding box center [169, 247] width 5 height 5
radio input "true"
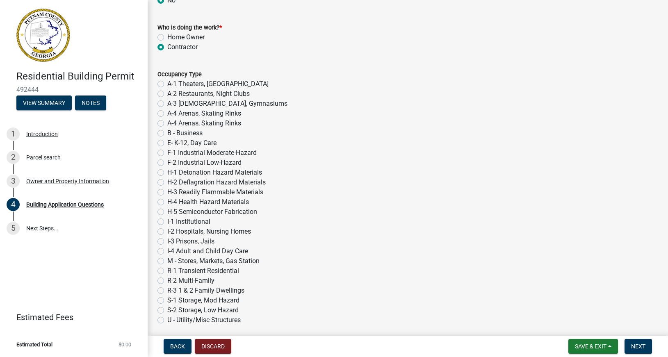
scroll to position [3270, 0]
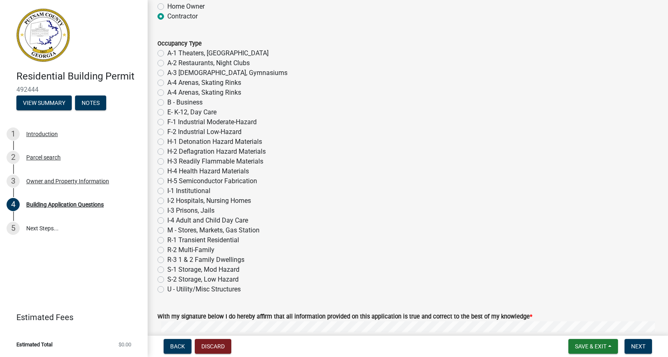
click at [167, 261] on label "R-3 1 & 2 Family Dwellings" at bounding box center [205, 260] width 77 height 10
click at [167, 260] on input "R-3 1 & 2 Family Dwellings" at bounding box center [169, 257] width 5 height 5
radio input "true"
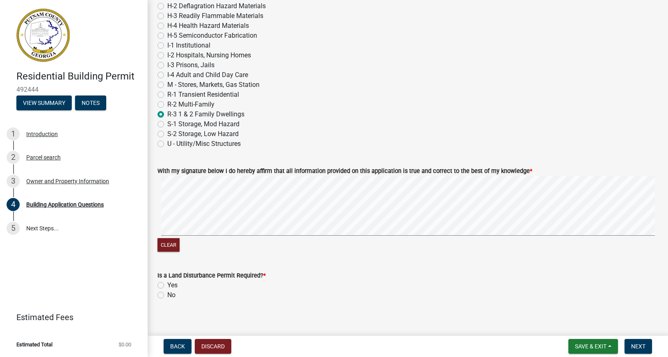
scroll to position [3423, 0]
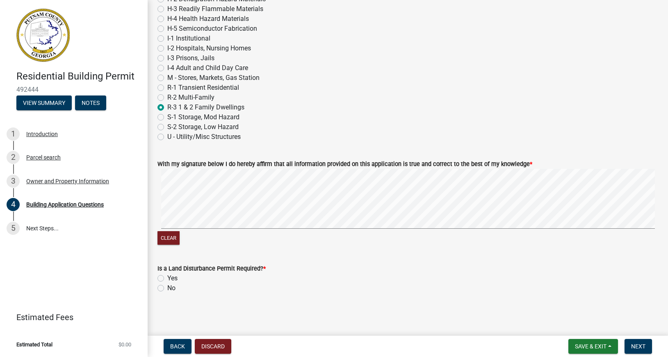
click at [167, 288] on label "No" at bounding box center [171, 288] width 8 height 10
click at [167, 288] on input "No" at bounding box center [169, 285] width 5 height 5
radio input "true"
click at [639, 344] on span "Next" at bounding box center [638, 346] width 14 height 7
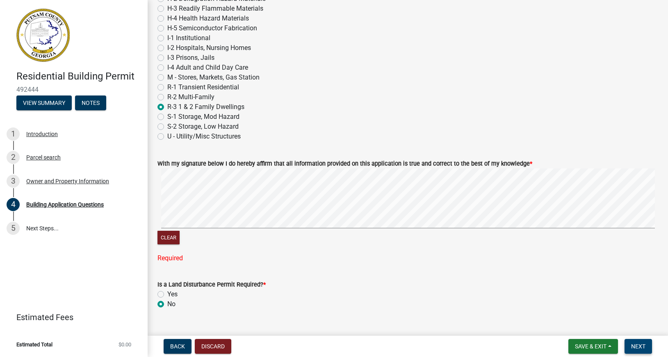
scroll to position [3409, 0]
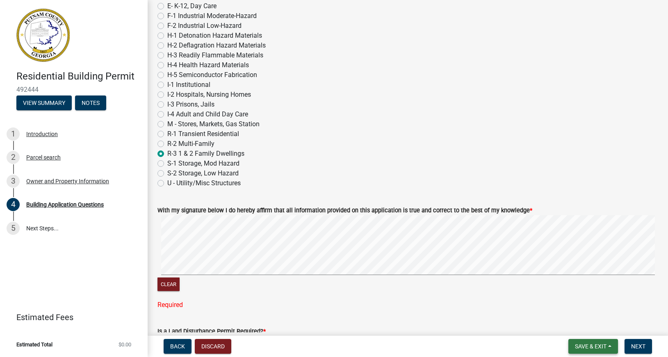
click at [583, 344] on span "Save & Exit" at bounding box center [590, 346] width 32 height 7
click at [568, 306] on button "Save" at bounding box center [585, 305] width 66 height 20
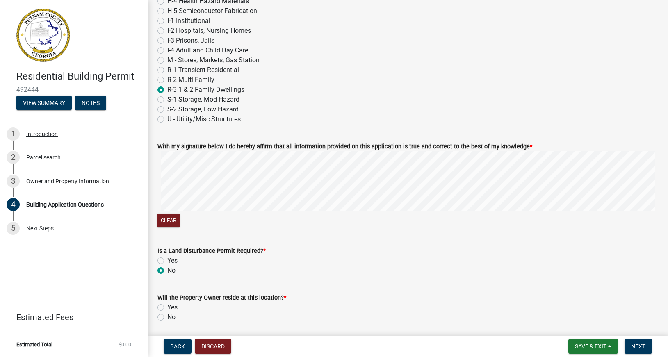
scroll to position [3469, 0]
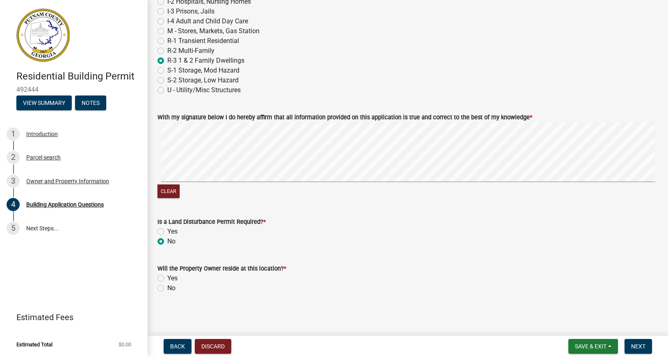
click at [167, 277] on label "Yes" at bounding box center [172, 278] width 10 height 10
click at [167, 277] on input "Yes" at bounding box center [169, 275] width 5 height 5
radio input "true"
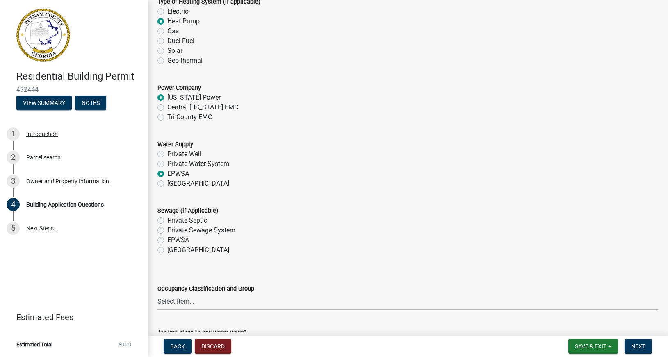
scroll to position [2616, 0]
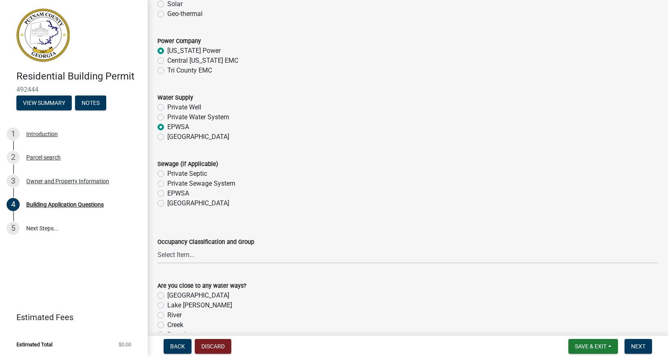
click at [167, 171] on label "Private Septic" at bounding box center [187, 174] width 40 height 10
click at [167, 171] on input "Private Septic" at bounding box center [169, 171] width 5 height 5
radio input "true"
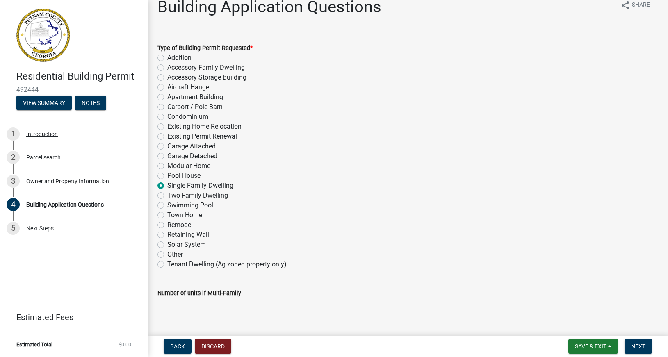
scroll to position [0, 0]
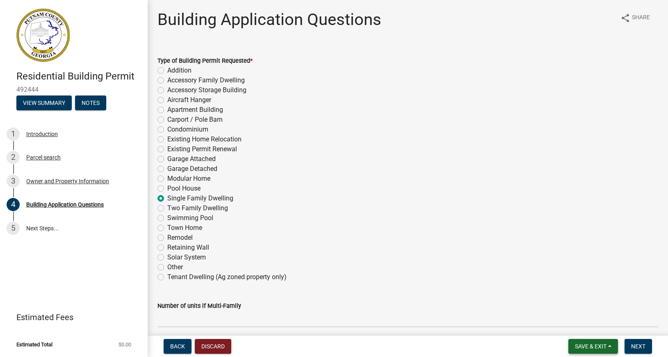
click at [588, 344] on span "Save & Exit" at bounding box center [590, 346] width 32 height 7
click at [571, 307] on button "Save" at bounding box center [585, 305] width 66 height 20
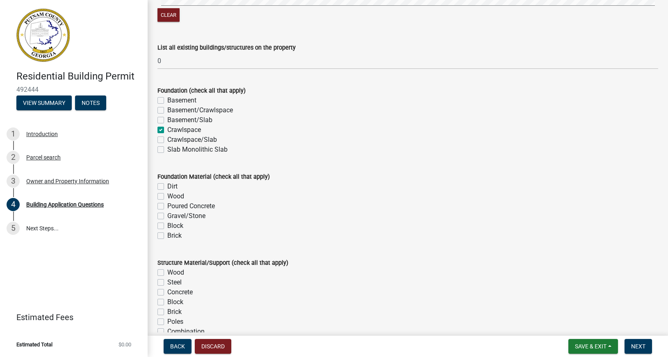
scroll to position [1531, 0]
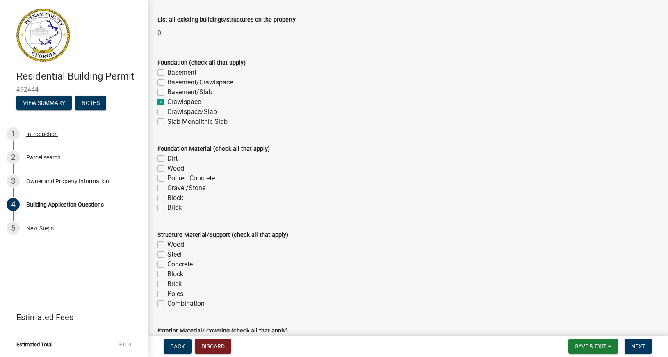
click at [167, 180] on label "Poured Concrete" at bounding box center [191, 178] width 48 height 10
click at [167, 179] on input "Poured Concrete" at bounding box center [169, 175] width 5 height 5
checkbox input "true"
checkbox input "false"
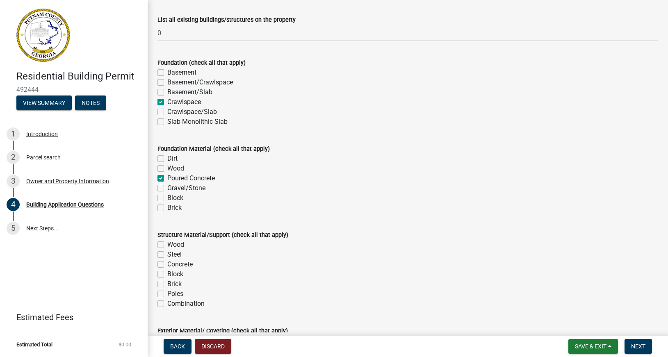
checkbox input "true"
checkbox input "false"
click at [167, 199] on label "Block" at bounding box center [175, 198] width 16 height 10
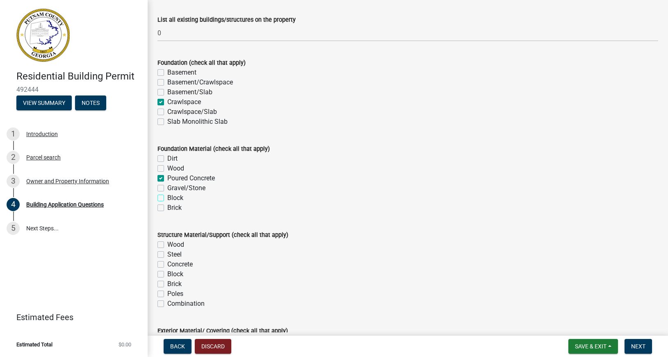
click at [167, 198] on input "Block" at bounding box center [169, 195] width 5 height 5
checkbox input "true"
checkbox input "false"
checkbox input "true"
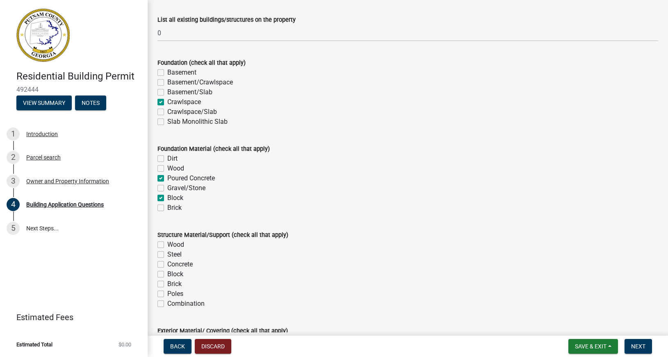
checkbox input "false"
checkbox input "true"
checkbox input "false"
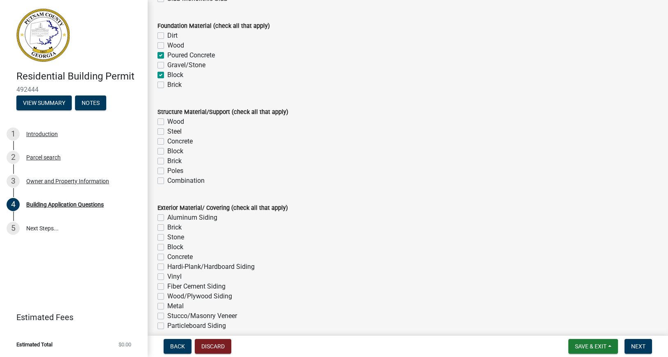
scroll to position [1671, 0]
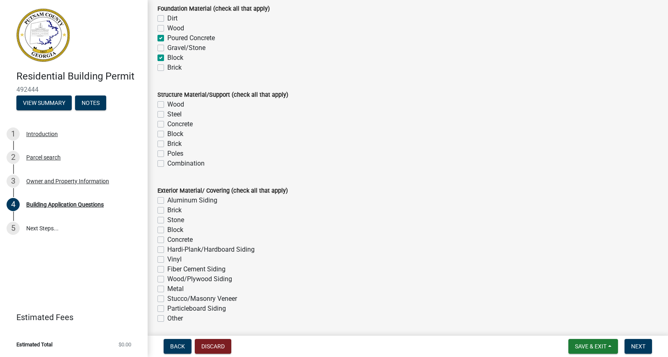
click at [167, 134] on label "Block" at bounding box center [175, 134] width 16 height 10
click at [167, 134] on input "Block" at bounding box center [169, 131] width 5 height 5
checkbox input "true"
checkbox input "false"
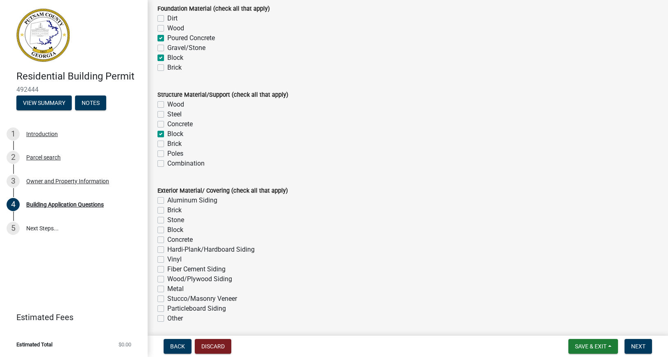
checkbox input "false"
checkbox input "true"
checkbox input "false"
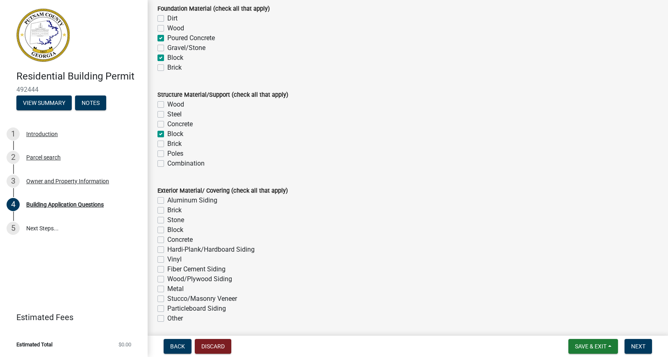
click at [167, 124] on label "Concrete" at bounding box center [179, 124] width 25 height 10
click at [167, 124] on input "Concrete" at bounding box center [169, 121] width 5 height 5
checkbox input "true"
checkbox input "false"
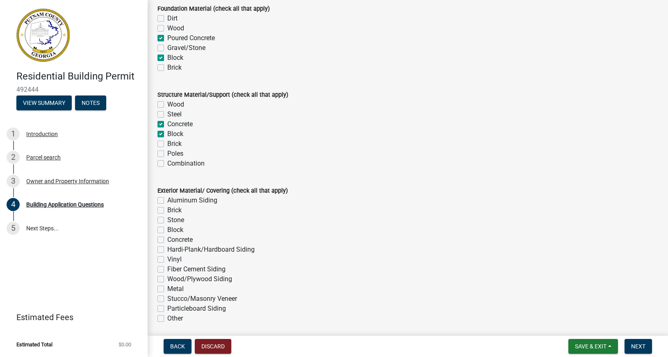
checkbox input "true"
checkbox input "false"
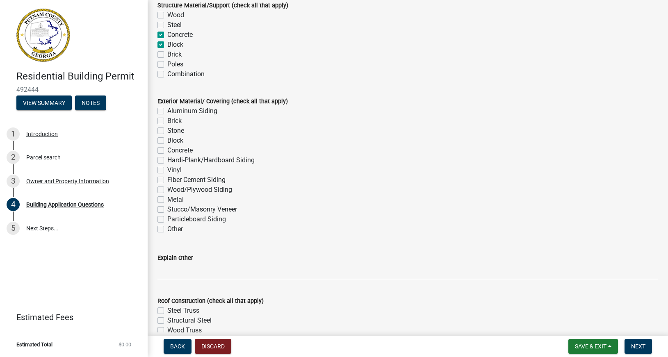
scroll to position [1765, 0]
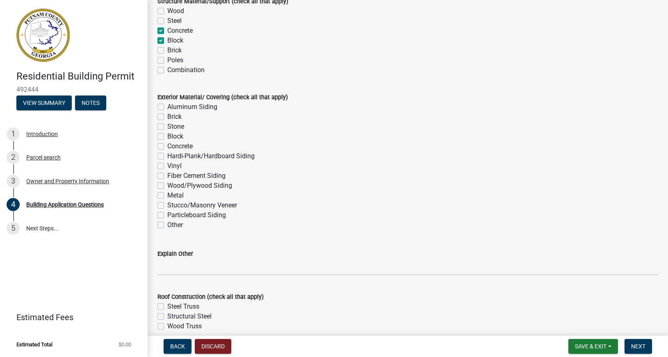
click at [167, 166] on label "Vinyl" at bounding box center [174, 166] width 14 height 10
click at [167, 166] on input "Vinyl" at bounding box center [169, 163] width 5 height 5
checkbox input "true"
checkbox input "false"
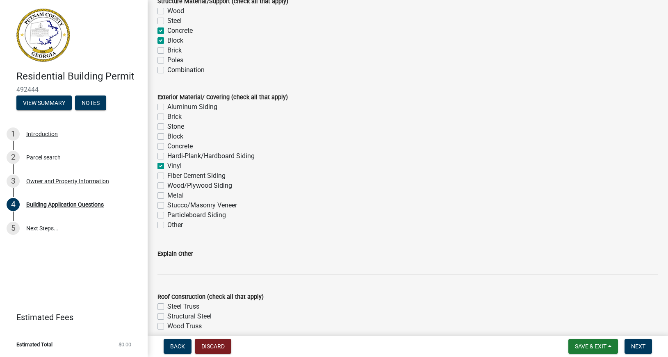
checkbox input "false"
checkbox input "true"
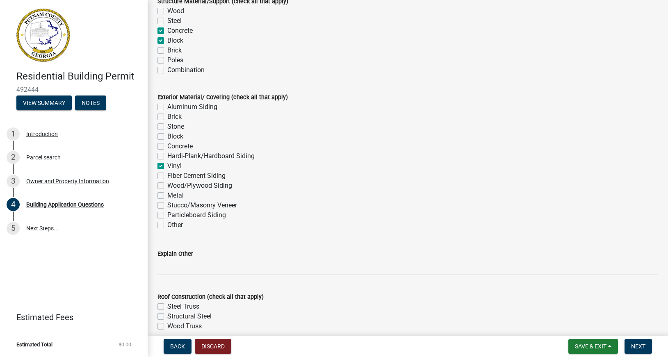
checkbox input "false"
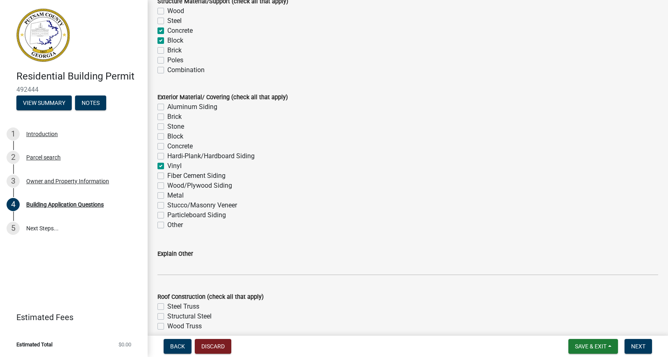
checkbox input "false"
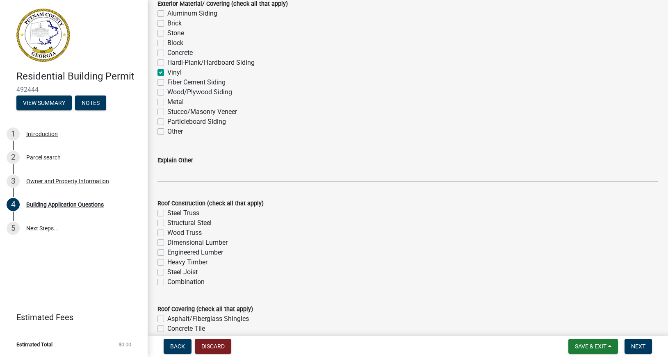
scroll to position [1905, 0]
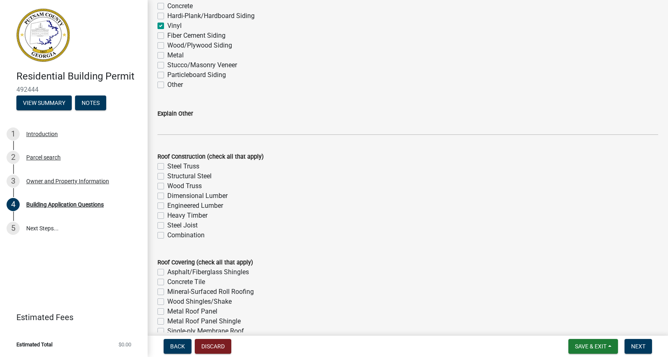
click at [167, 186] on label "Wood Truss" at bounding box center [184, 186] width 34 height 10
click at [167, 186] on input "Wood Truss" at bounding box center [169, 183] width 5 height 5
checkbox input "true"
checkbox input "false"
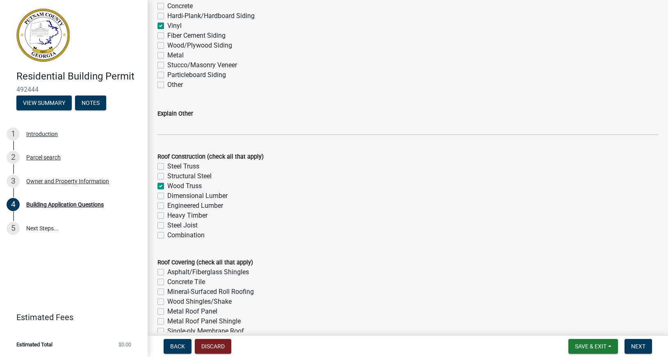
checkbox input "true"
checkbox input "false"
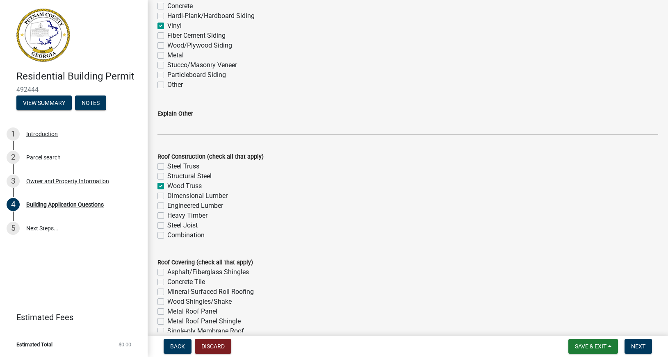
checkbox input "false"
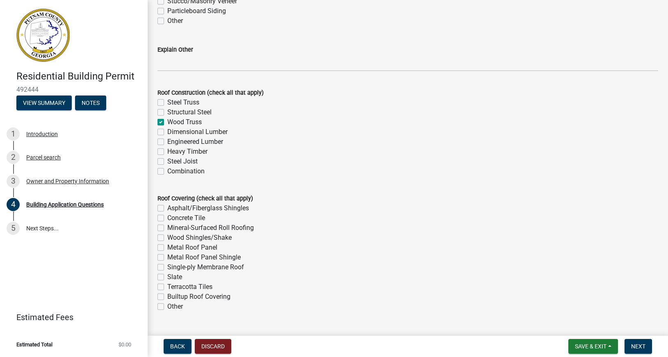
scroll to position [1998, 0]
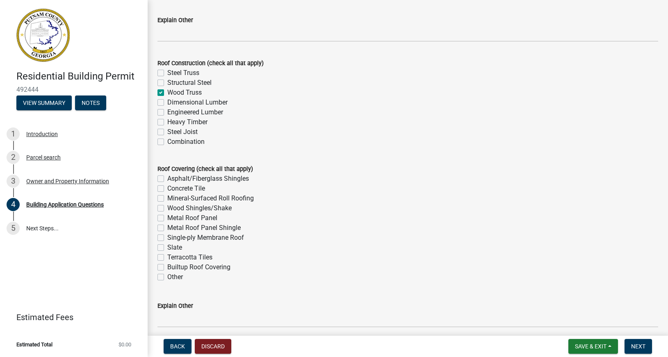
click at [167, 102] on label "Dimensional Lumber" at bounding box center [197, 103] width 60 height 10
click at [167, 102] on input "Dimensional Lumber" at bounding box center [169, 100] width 5 height 5
checkbox input "true"
checkbox input "false"
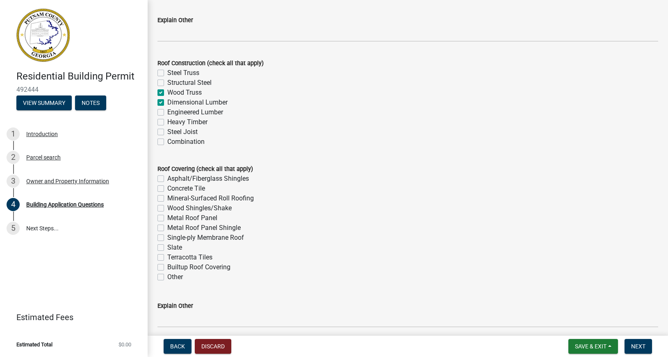
checkbox input "true"
checkbox input "false"
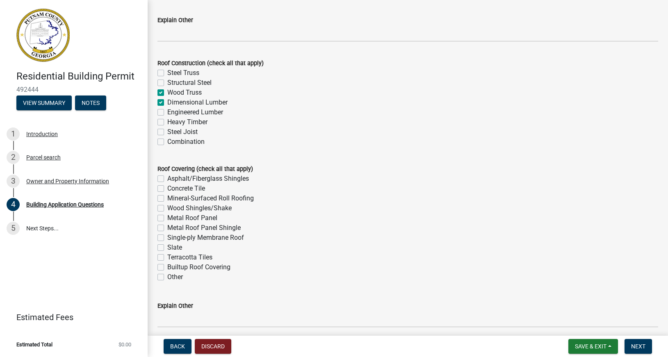
checkbox input "false"
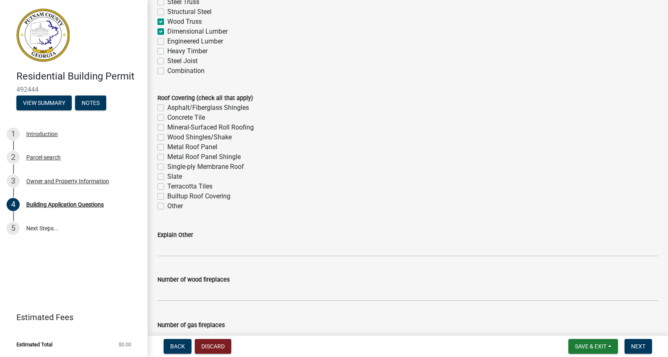
scroll to position [2092, 0]
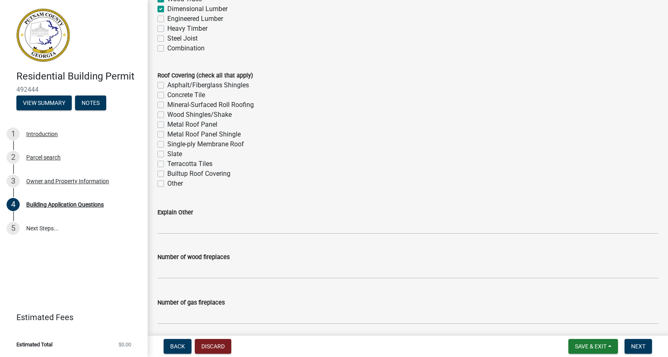
click at [167, 86] on label "Asphalt/Fiberglass Shingles" at bounding box center [208, 85] width 82 height 10
click at [167, 86] on input "Asphalt/Fiberglass Shingles" at bounding box center [169, 82] width 5 height 5
checkbox input "true"
checkbox input "false"
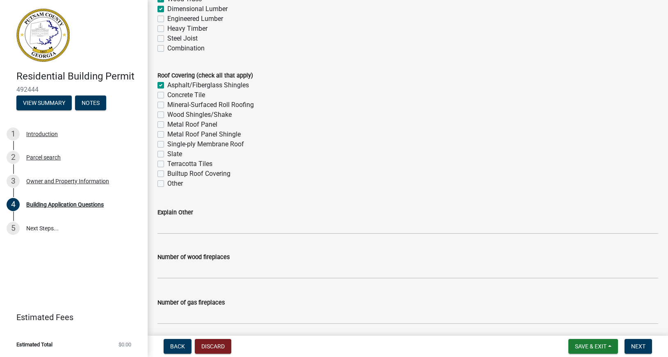
checkbox input "false"
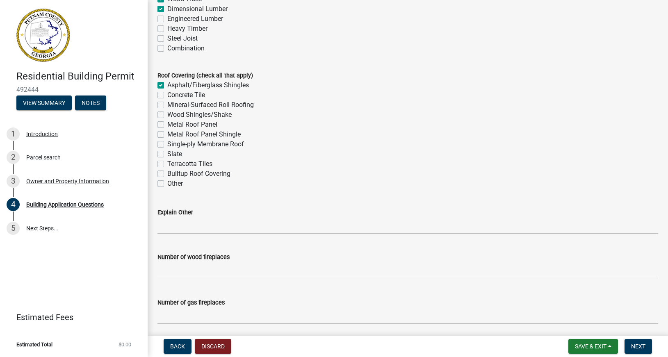
checkbox input "false"
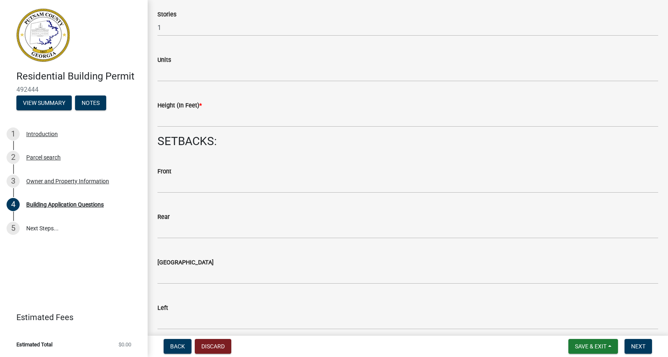
scroll to position [998, 0]
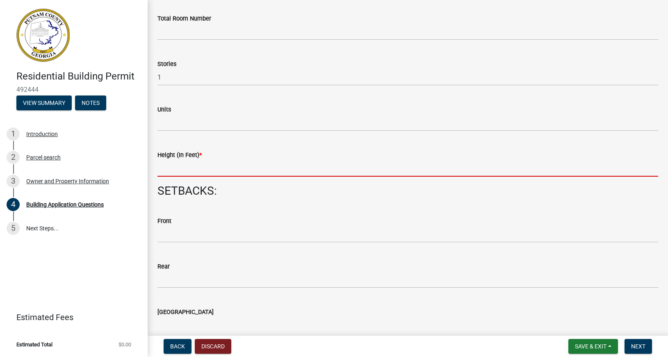
click at [197, 168] on input "text" at bounding box center [407, 168] width 500 height 17
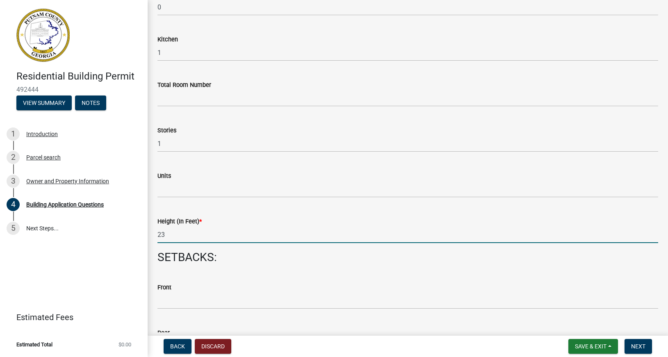
scroll to position [934, 0]
drag, startPoint x: 161, startPoint y: 230, endPoint x: 166, endPoint y: 231, distance: 4.5
click at [166, 231] on input "23" at bounding box center [407, 231] width 500 height 17
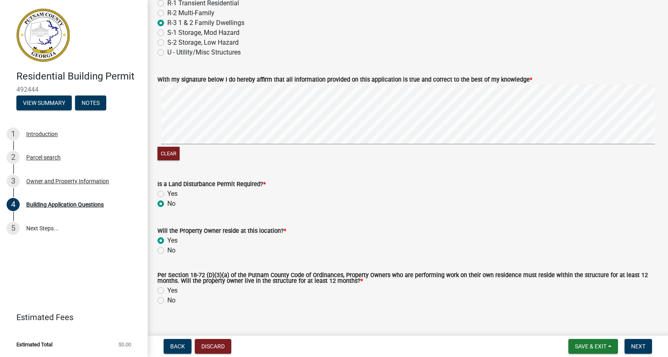
scroll to position [3520, 0]
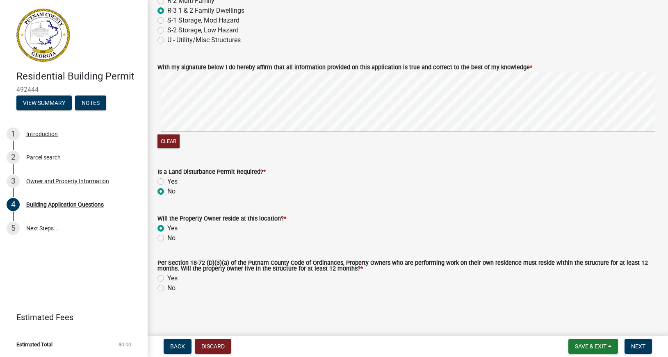
type input "24"
click at [167, 279] on label "Yes" at bounding box center [172, 278] width 10 height 10
click at [167, 279] on input "Yes" at bounding box center [169, 275] width 5 height 5
radio input "true"
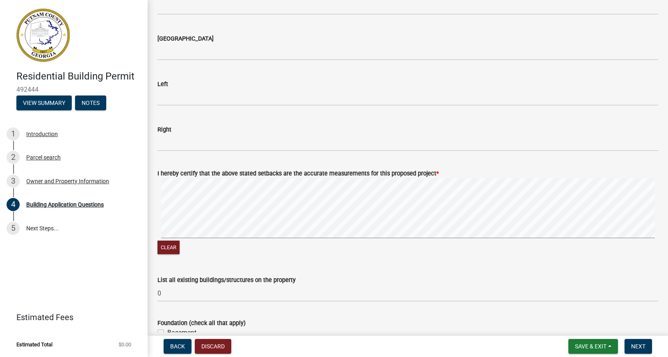
scroll to position [1308, 0]
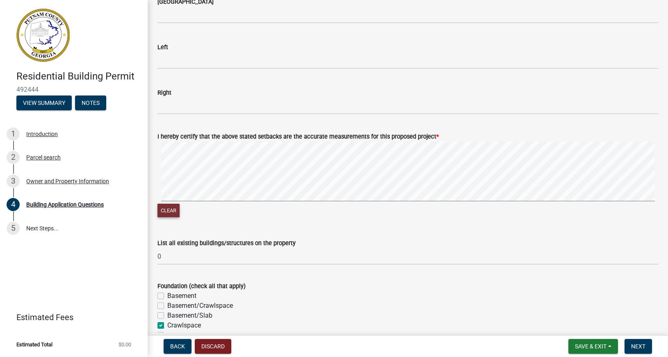
click at [170, 211] on button "Clear" at bounding box center [168, 211] width 22 height 14
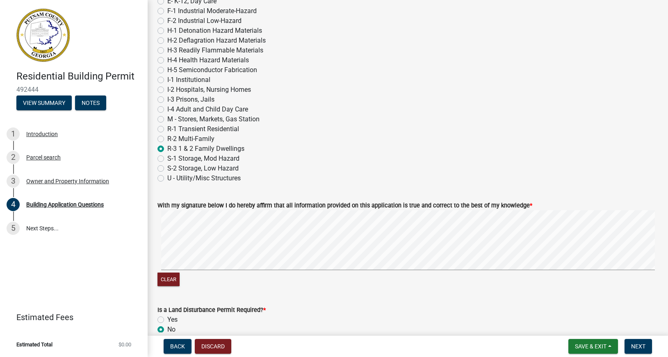
scroll to position [3410, 0]
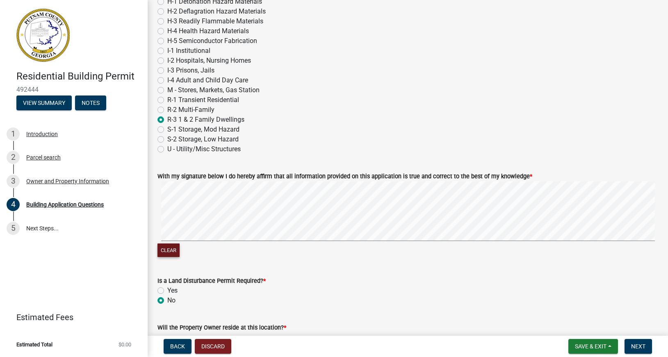
click at [170, 252] on button "Clear" at bounding box center [168, 250] width 22 height 14
click at [374, 241] on signature-pad at bounding box center [407, 212] width 500 height 62
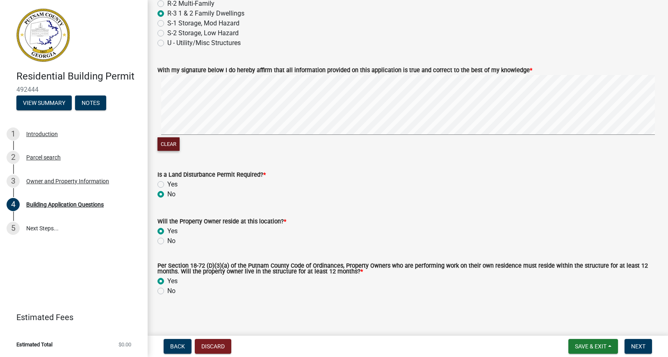
scroll to position [3520, 0]
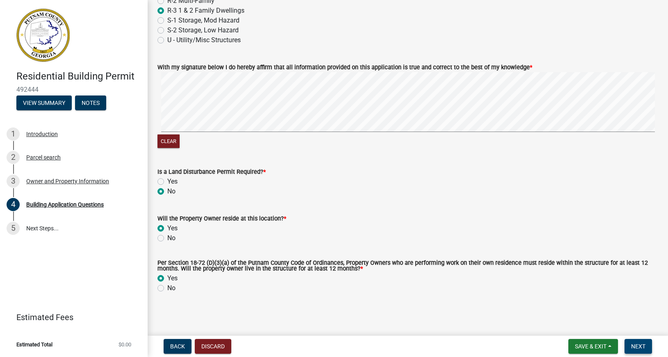
click at [633, 345] on span "Next" at bounding box center [638, 346] width 14 height 7
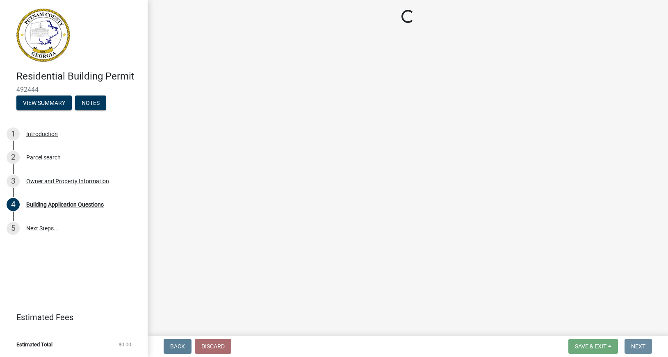
scroll to position [0, 0]
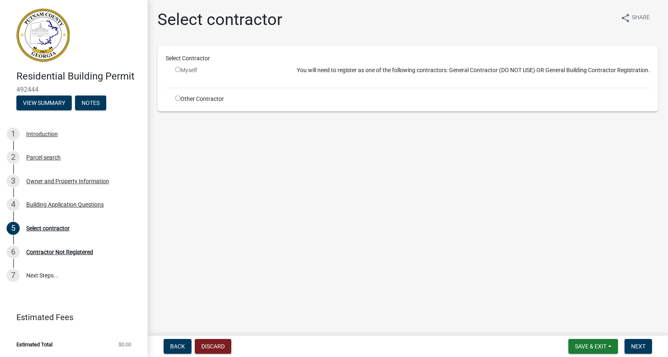
click at [179, 101] on input "radio" at bounding box center [177, 97] width 5 height 5
radio input "true"
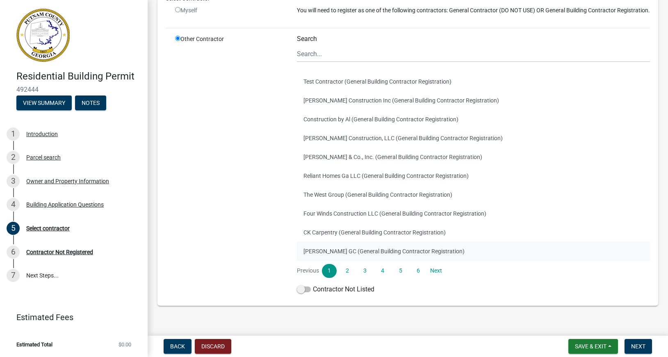
scroll to position [91, 0]
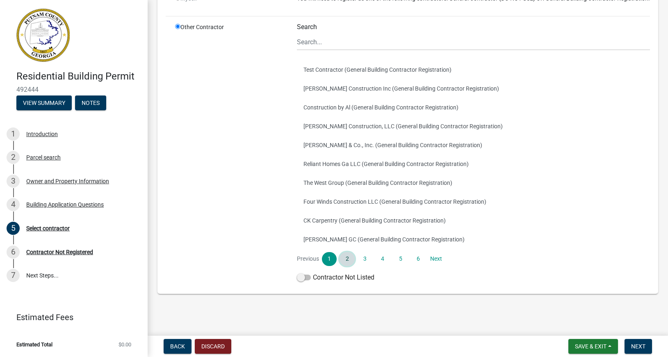
click at [347, 260] on link "2" at bounding box center [346, 259] width 15 height 14
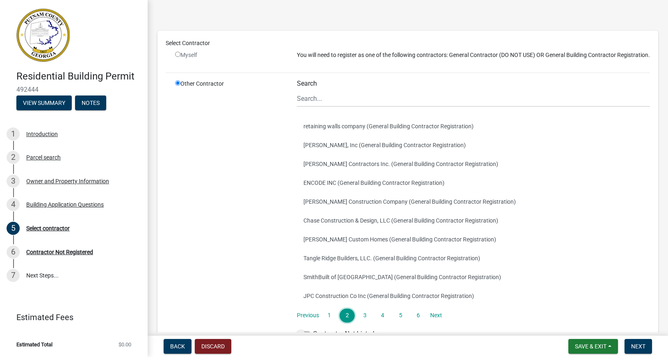
scroll to position [47, 0]
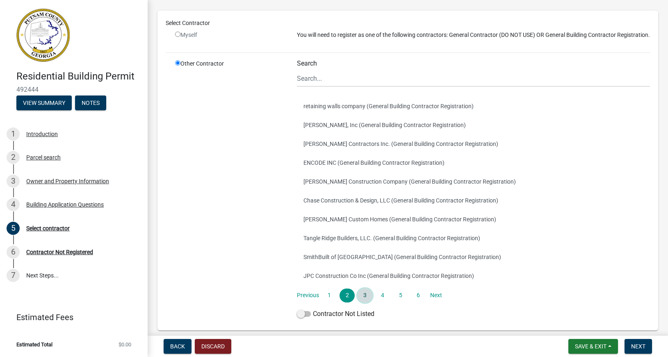
click at [363, 302] on link "3" at bounding box center [364, 295] width 15 height 14
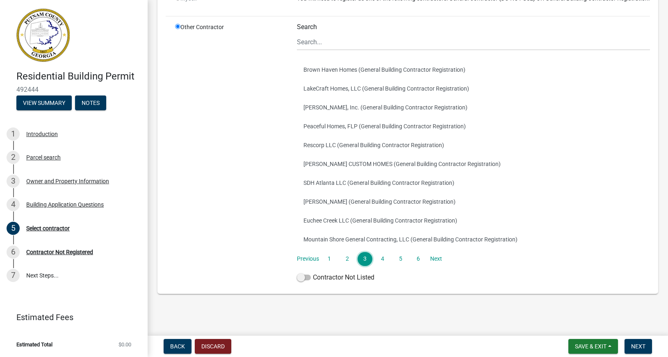
scroll to position [91, 0]
click at [378, 257] on link "4" at bounding box center [382, 259] width 15 height 14
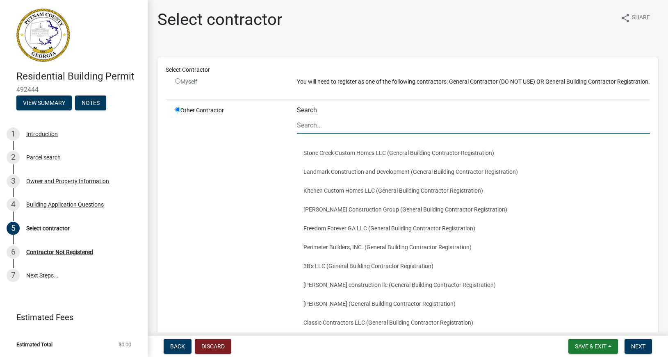
click at [304, 134] on input "Search" at bounding box center [473, 125] width 353 height 17
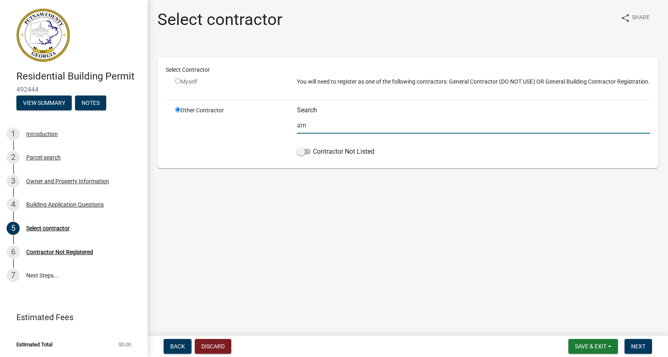
type input "a"
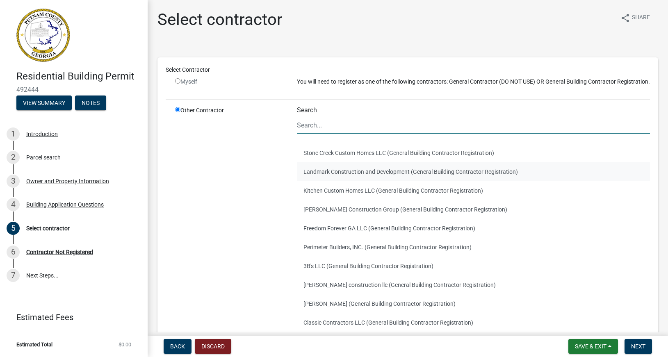
scroll to position [47, 0]
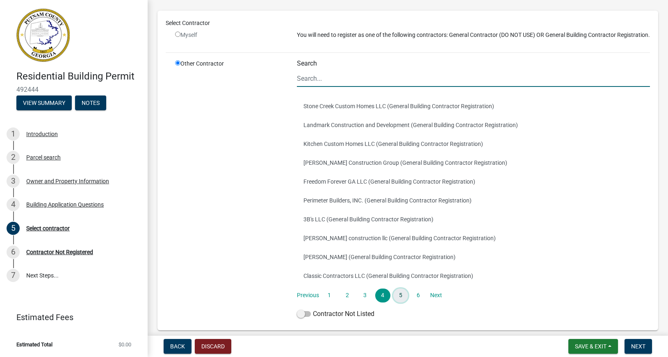
click at [396, 302] on link "5" at bounding box center [400, 295] width 15 height 14
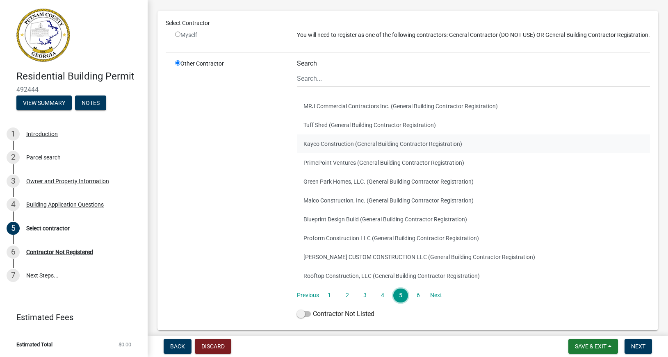
scroll to position [91, 0]
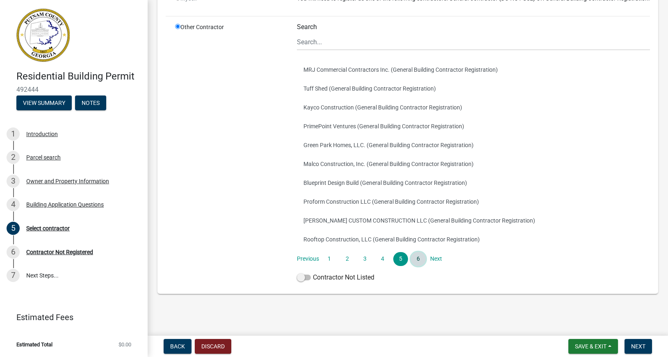
click at [419, 259] on link "6" at bounding box center [418, 259] width 15 height 14
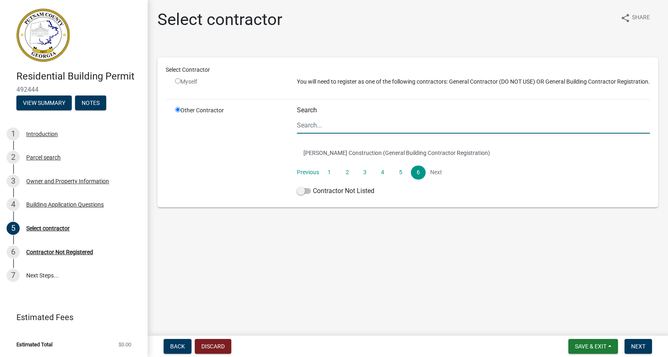
click at [299, 134] on input "Search" at bounding box center [473, 125] width 353 height 17
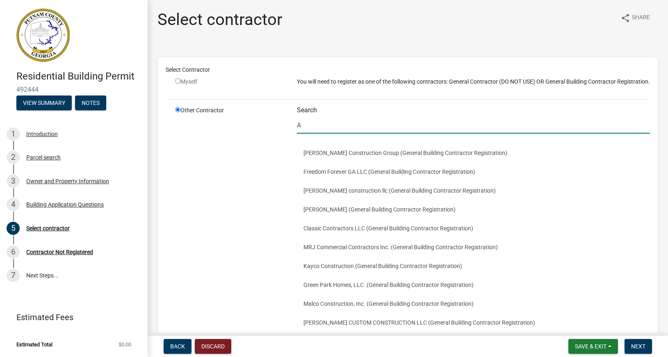
scroll to position [91, 0]
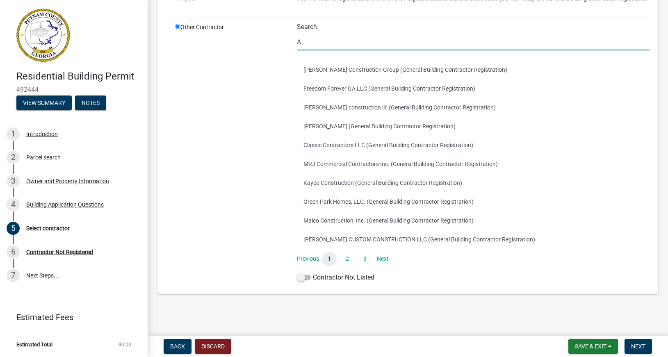
type input "A"
click at [328, 260] on link "1" at bounding box center [329, 259] width 15 height 14
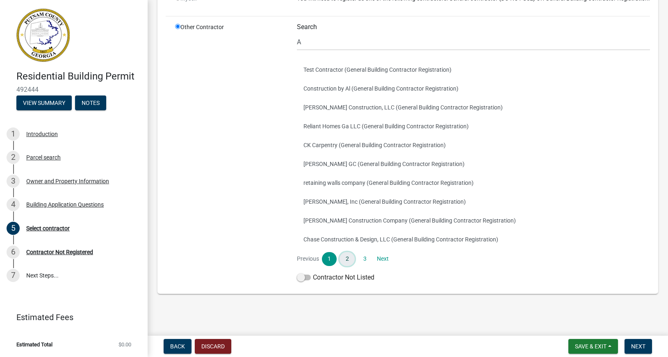
click at [342, 258] on link "2" at bounding box center [346, 259] width 15 height 14
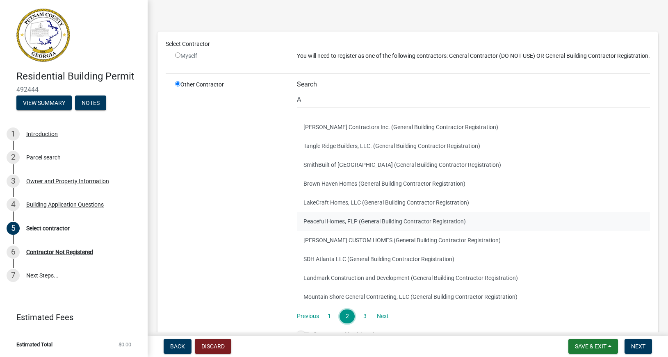
scroll to position [47, 0]
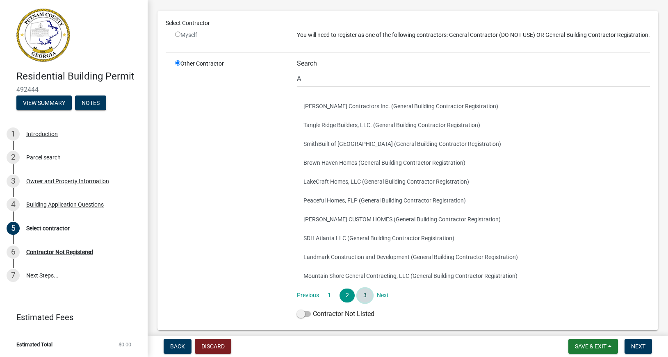
click at [359, 302] on link "3" at bounding box center [364, 295] width 15 height 14
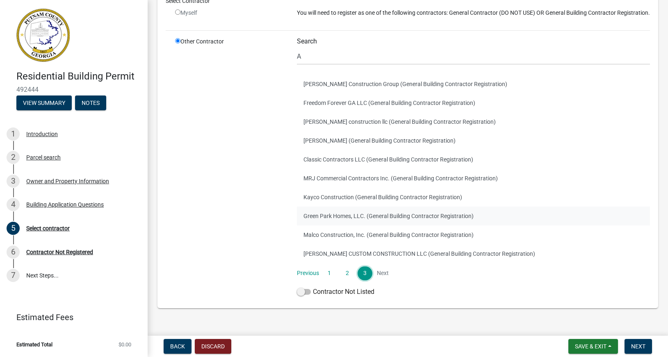
scroll to position [91, 0]
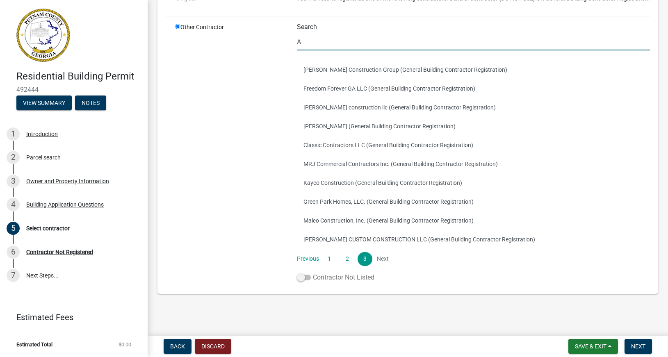
click at [302, 278] on span at bounding box center [304, 278] width 14 height 6
click at [313, 272] on input "Contractor Not Listed" at bounding box center [313, 272] width 0 height 0
drag, startPoint x: 300, startPoint y: 40, endPoint x: 294, endPoint y: 41, distance: 5.9
click at [297, 41] on input "A" at bounding box center [473, 42] width 353 height 17
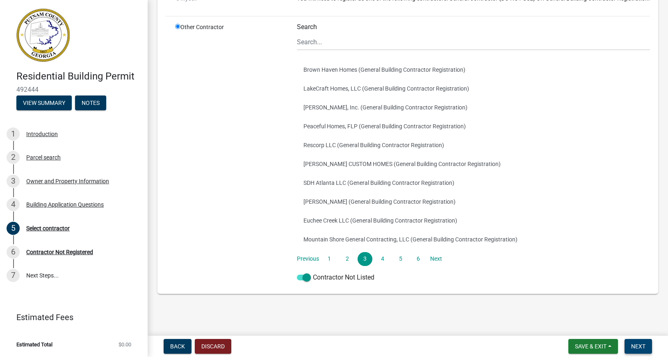
click at [635, 344] on span "Next" at bounding box center [638, 346] width 14 height 7
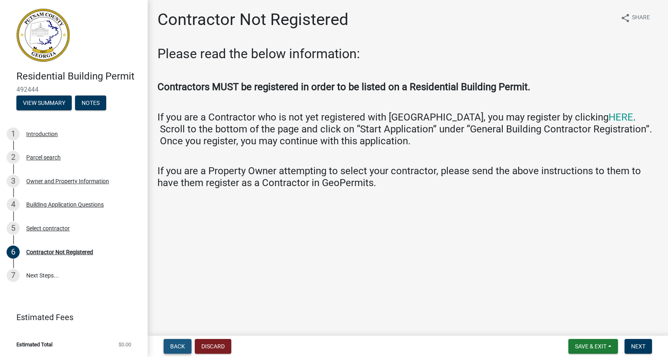
click at [181, 345] on span "Back" at bounding box center [177, 346] width 15 height 7
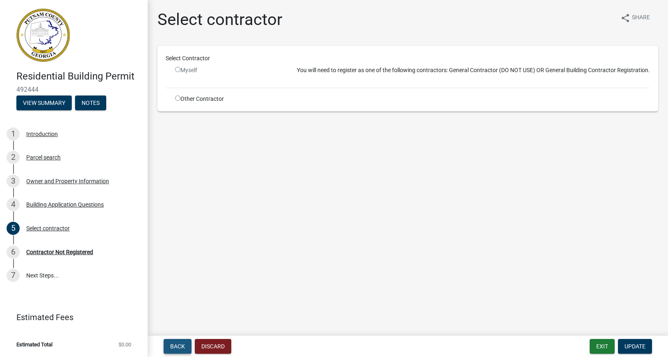
click at [175, 347] on span "Back" at bounding box center [177, 346] width 15 height 7
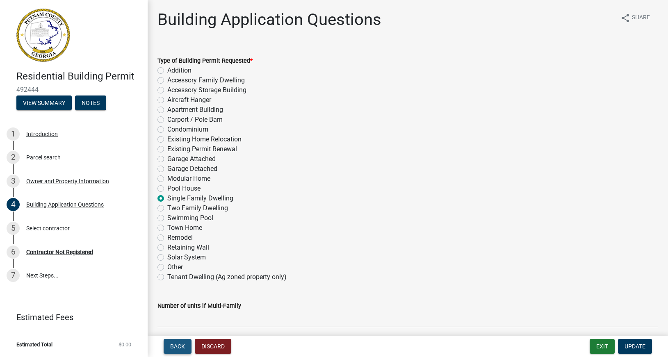
click at [173, 345] on span "Back" at bounding box center [177, 346] width 15 height 7
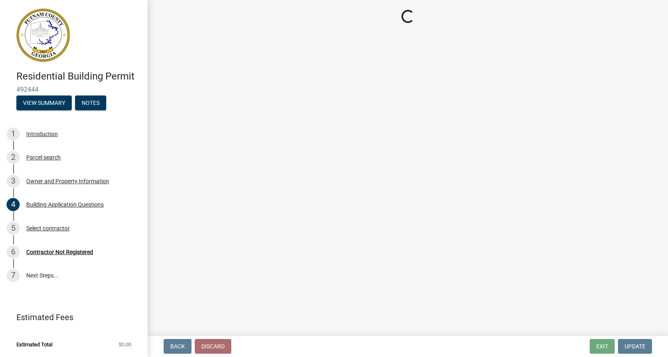
select select "78bfdc44-73ff-456e-a557-d4c99b9c08be"
select select "83394b22-4a11-496c-8e5c-75ade2e72faf"
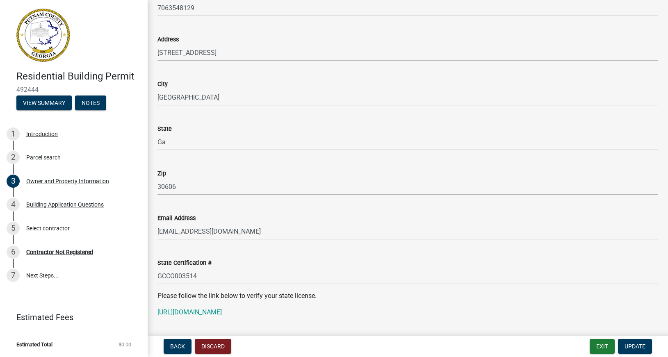
scroll to position [841, 0]
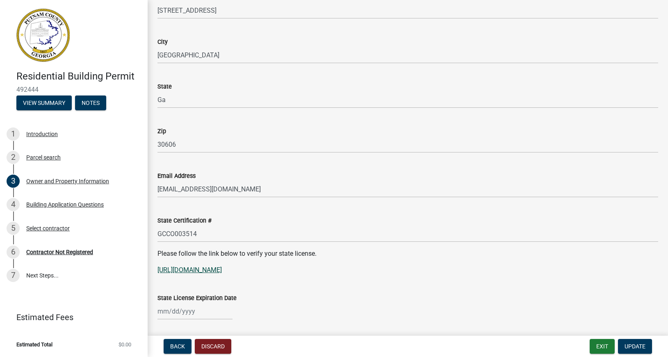
click at [222, 271] on link "[URL][DOMAIN_NAME]" at bounding box center [189, 270] width 64 height 8
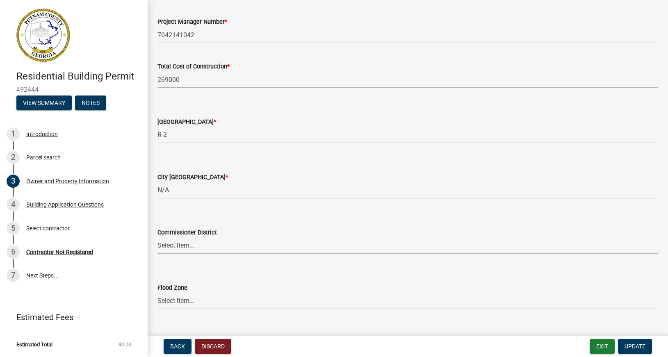
scroll to position [1358, 0]
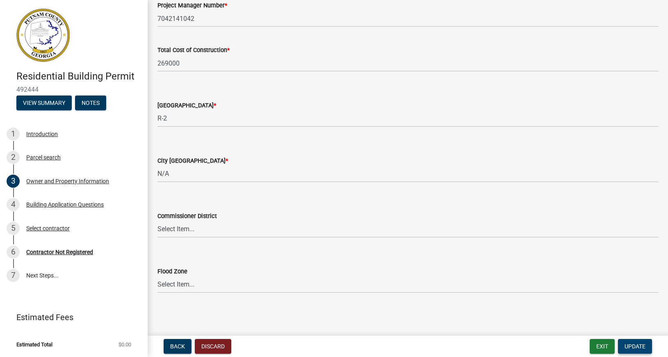
click at [627, 346] on span "Update" at bounding box center [634, 346] width 21 height 7
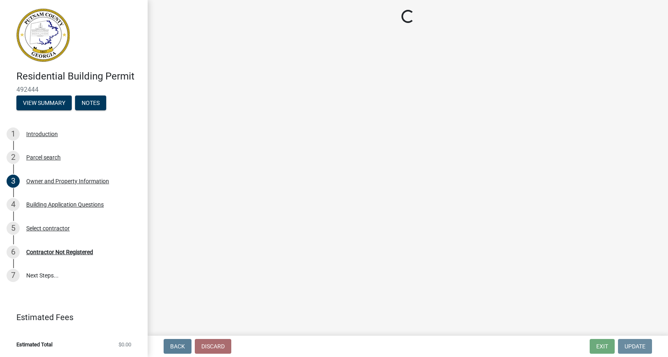
scroll to position [0, 0]
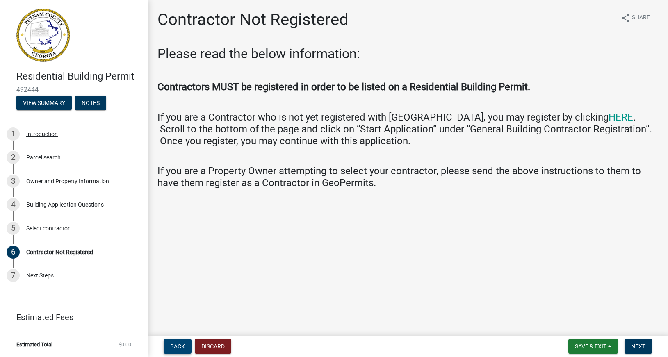
click at [171, 344] on span "Back" at bounding box center [177, 346] width 15 height 7
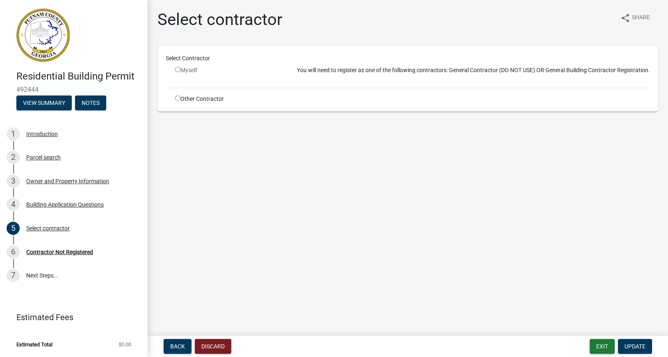
click at [177, 101] on input "radio" at bounding box center [177, 97] width 5 height 5
radio input "true"
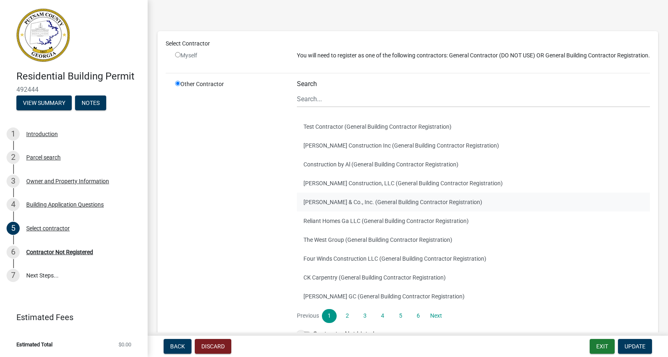
scroll to position [47, 0]
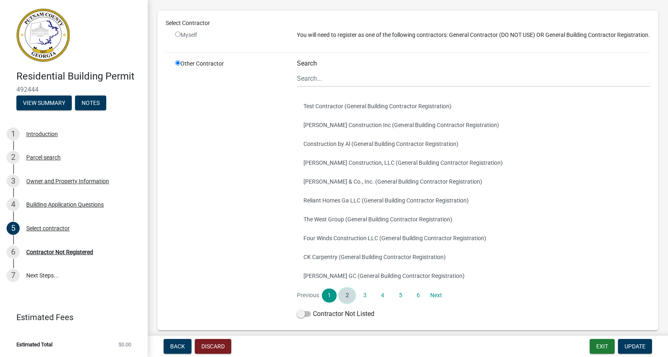
click at [346, 302] on link "2" at bounding box center [346, 295] width 15 height 14
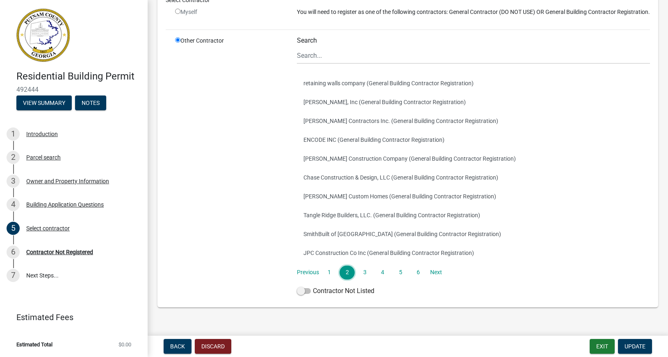
scroll to position [91, 0]
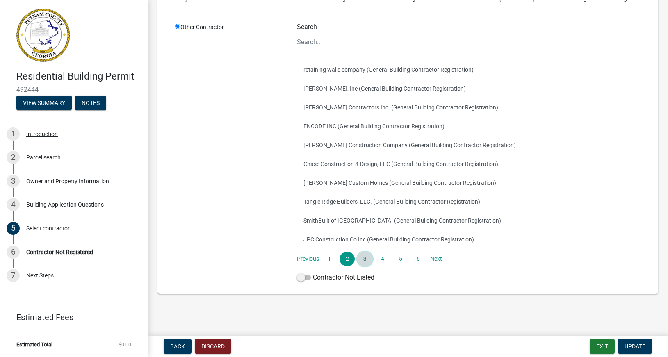
click at [362, 259] on link "3" at bounding box center [364, 259] width 15 height 14
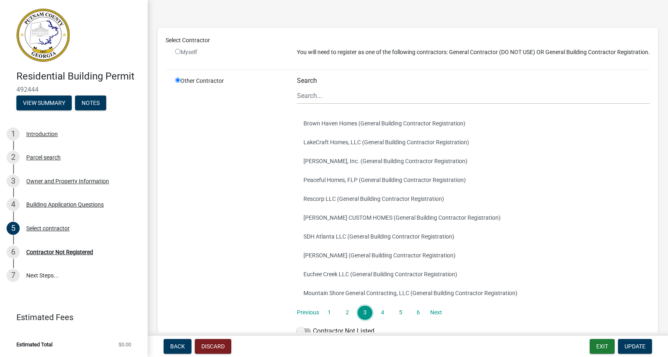
scroll to position [47, 0]
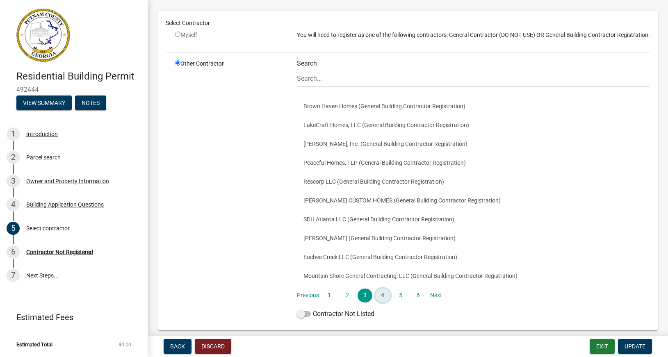
click at [380, 302] on link "4" at bounding box center [382, 295] width 15 height 14
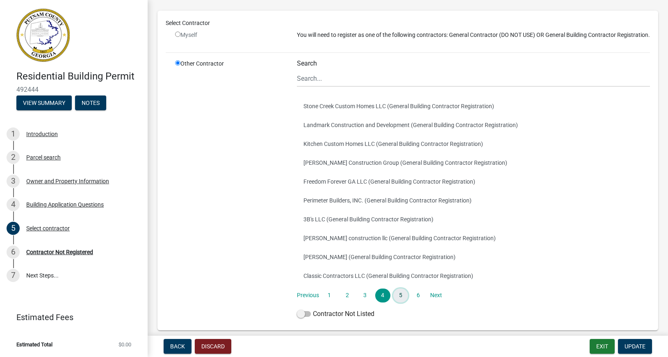
click at [397, 302] on link "5" at bounding box center [400, 295] width 15 height 14
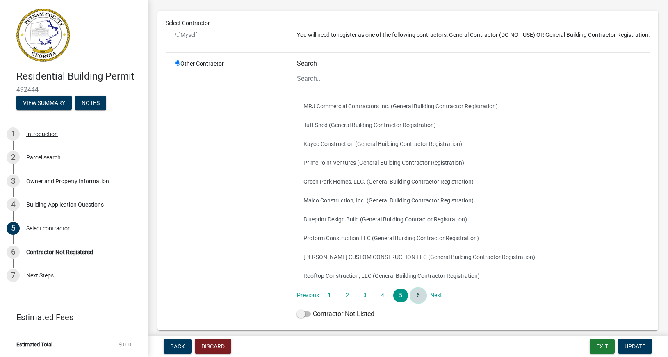
click at [414, 302] on link "6" at bounding box center [418, 295] width 15 height 14
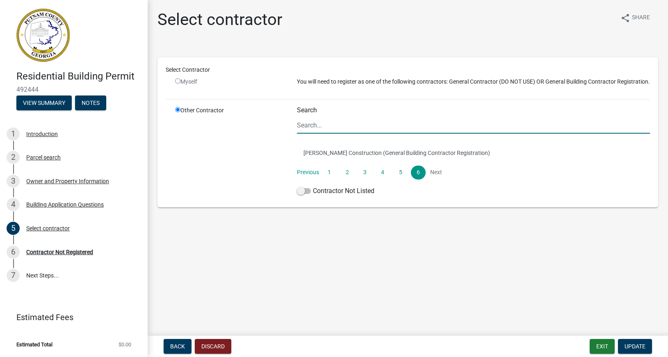
click at [312, 134] on input "Search" at bounding box center [473, 125] width 353 height 17
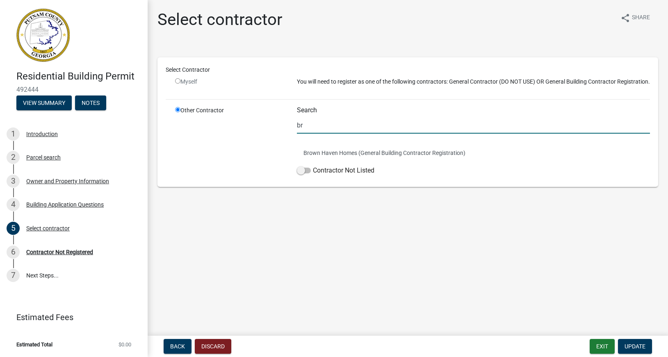
type input "b"
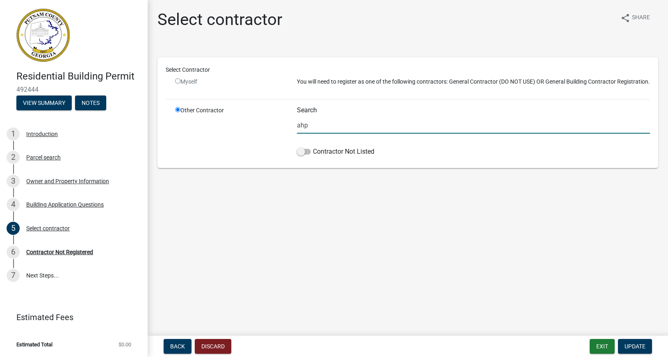
type input "ahp"
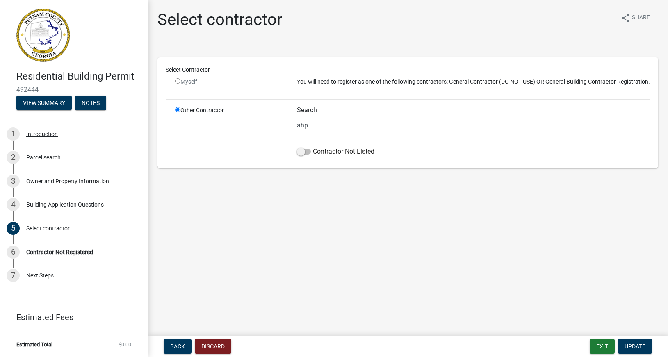
drag, startPoint x: 293, startPoint y: 129, endPoint x: 287, endPoint y: 136, distance: 10.2
click at [287, 136] on div "Other Contractor Search ahp Contractor Not Listed" at bounding box center [412, 133] width 487 height 54
click at [175, 345] on span "Back" at bounding box center [177, 346] width 15 height 7
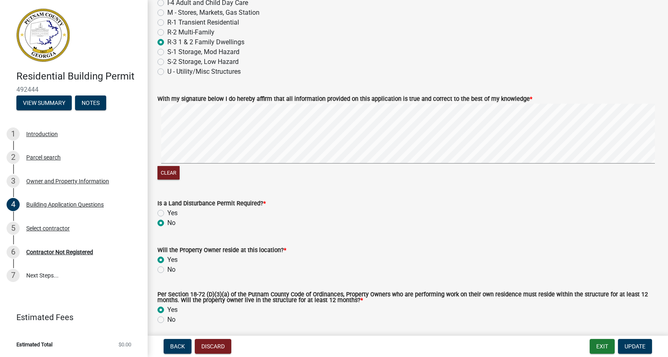
scroll to position [3520, 0]
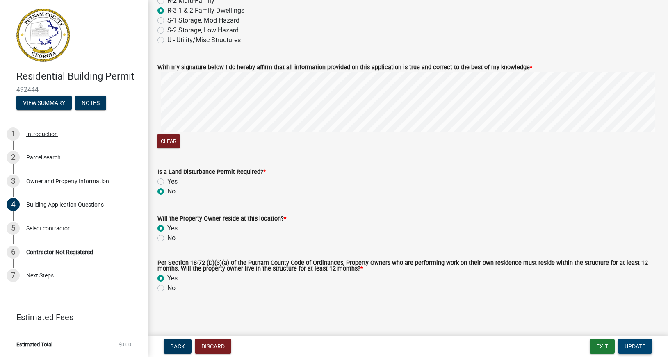
click at [630, 343] on span "Update" at bounding box center [634, 346] width 21 height 7
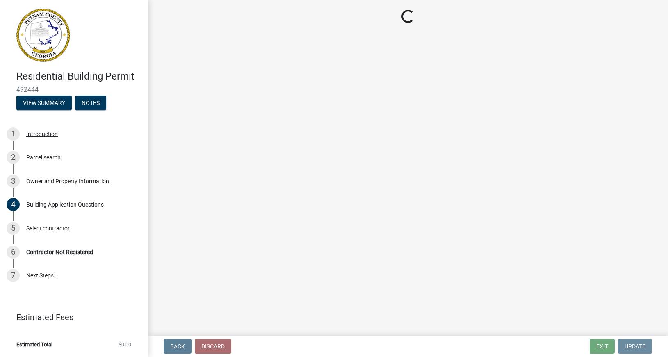
scroll to position [0, 0]
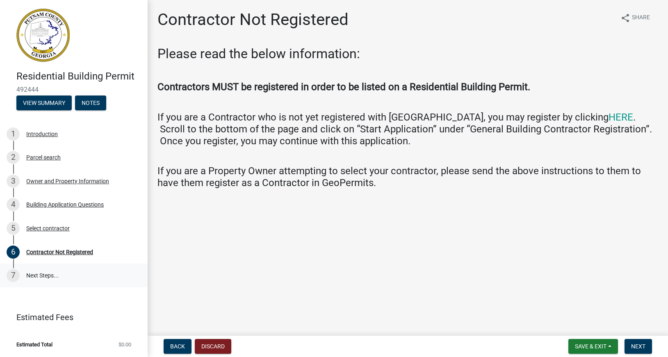
click at [38, 275] on link "7 Next Steps..." at bounding box center [74, 275] width 148 height 24
click at [630, 16] on button "share Share" at bounding box center [634, 18] width 43 height 16
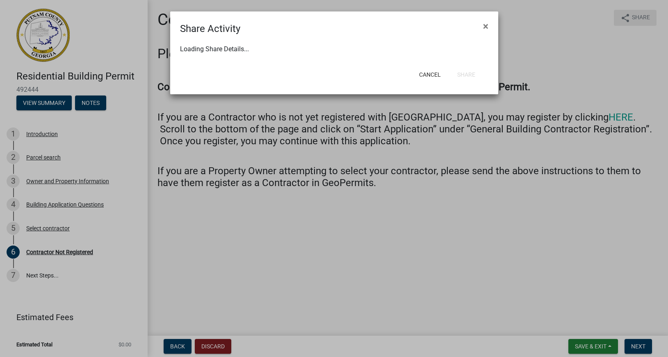
select select "1"
select select "0"
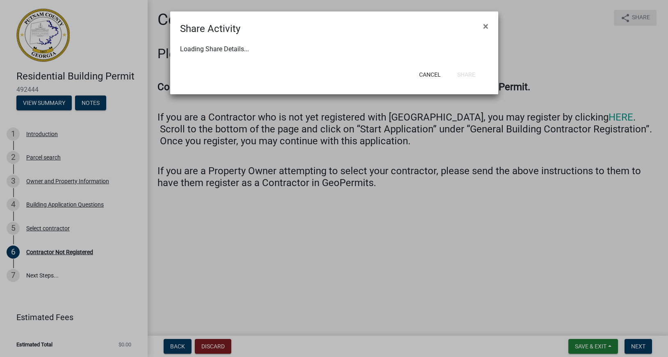
select select "0"
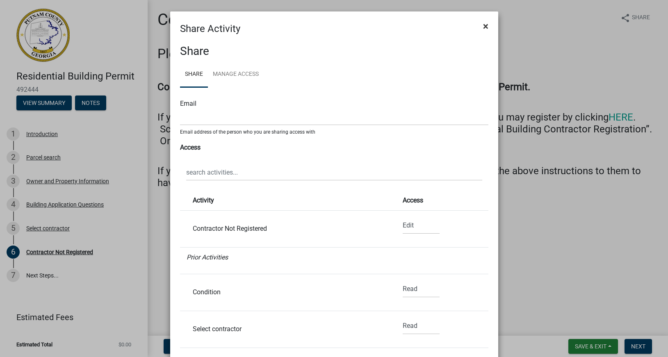
click at [483, 25] on span "×" at bounding box center [485, 25] width 5 height 11
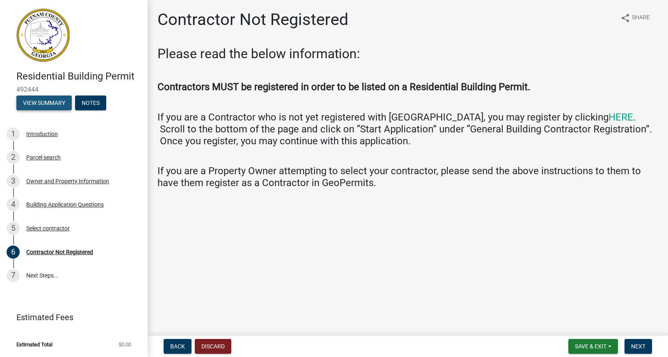
click at [48, 97] on button "View Summary" at bounding box center [43, 102] width 55 height 15
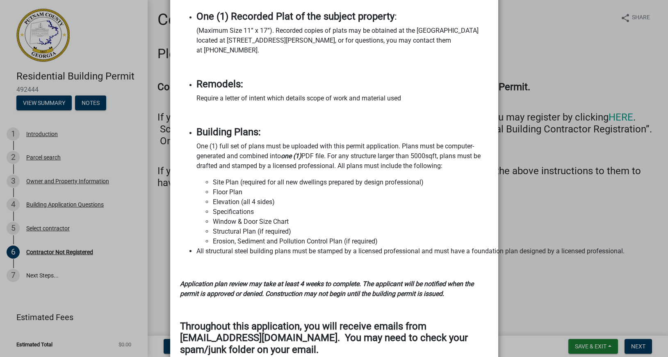
scroll to position [881, 0]
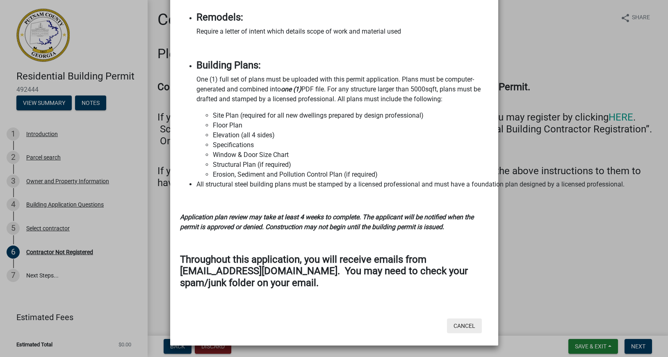
click at [461, 325] on button "Cancel" at bounding box center [464, 325] width 35 height 15
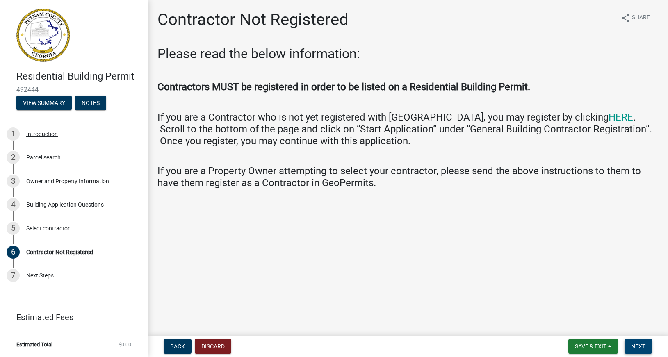
click at [639, 345] on span "Next" at bounding box center [638, 346] width 14 height 7
